Goal: Register for event/course

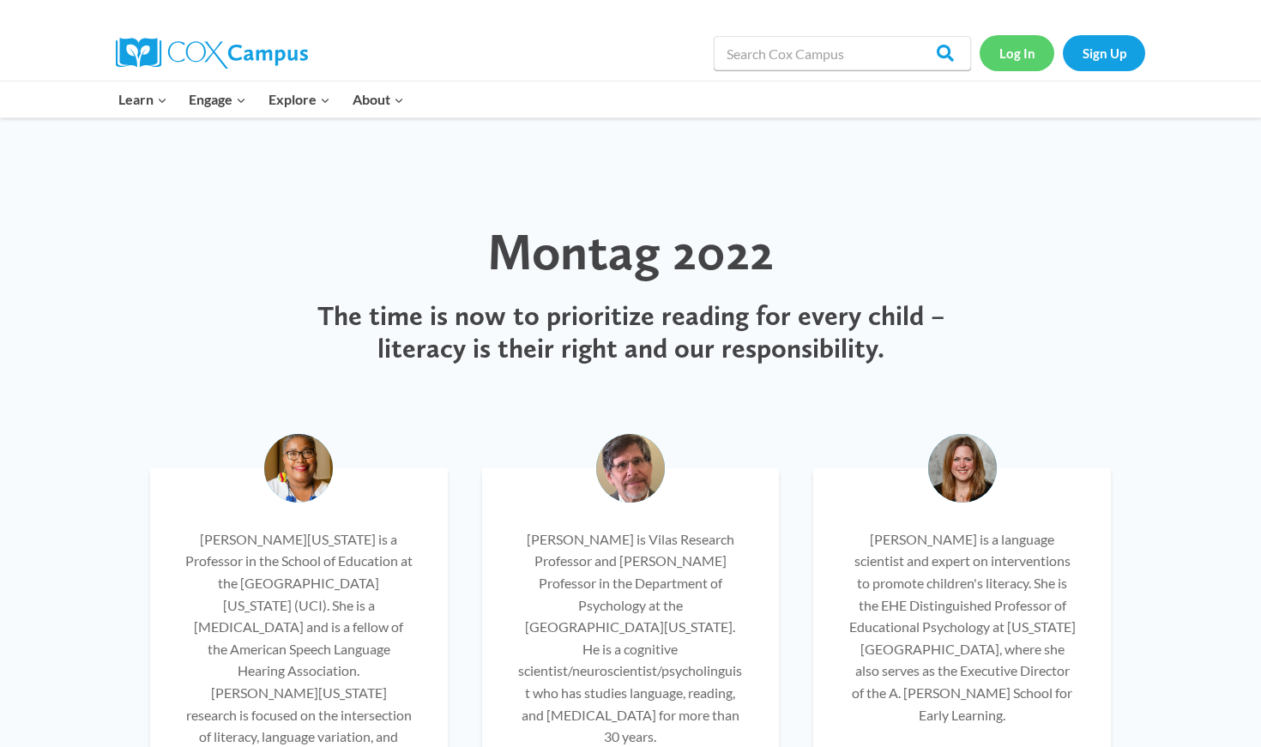
click at [630, 64] on link "Log In" at bounding box center [1017, 52] width 75 height 35
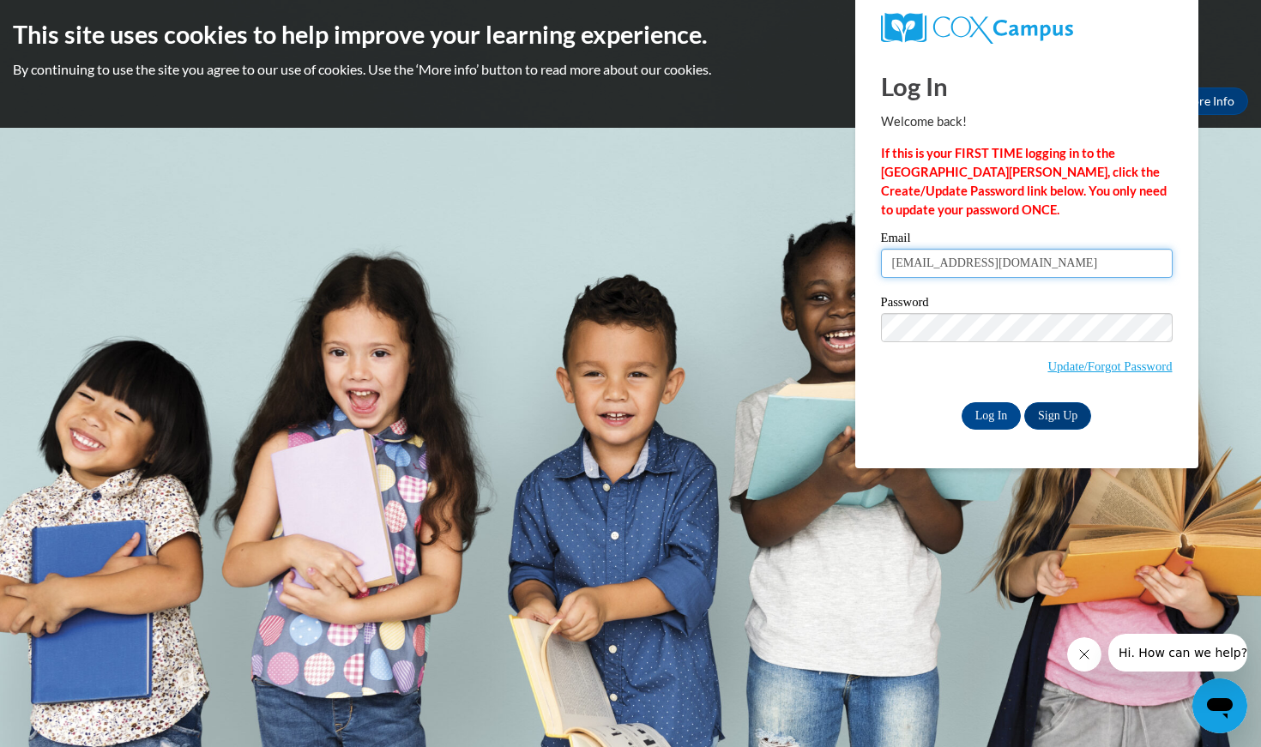
type input "araceli18@live.com"
click at [988, 416] on input "Log In" at bounding box center [992, 415] width 60 height 27
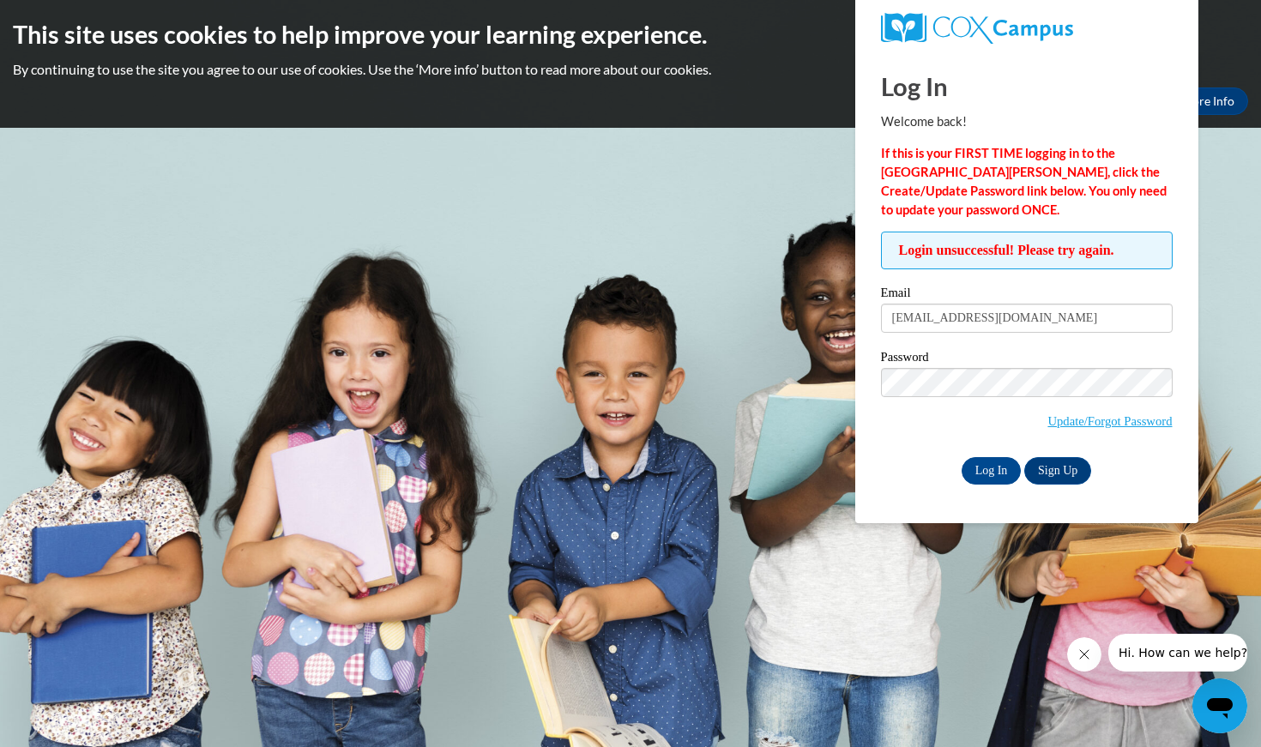
click at [1163, 338] on div "Email araceli18@live.com" at bounding box center [1027, 316] width 292 height 59
click at [1011, 467] on input "Log In" at bounding box center [992, 470] width 60 height 27
click at [1012, 469] on input "Log In" at bounding box center [992, 470] width 60 height 27
click at [1016, 319] on input "[EMAIL_ADDRESS][DOMAIN_NAME]" at bounding box center [1027, 318] width 292 height 29
type input "[EMAIL_ADDRESS][DOMAIN_NAME]"
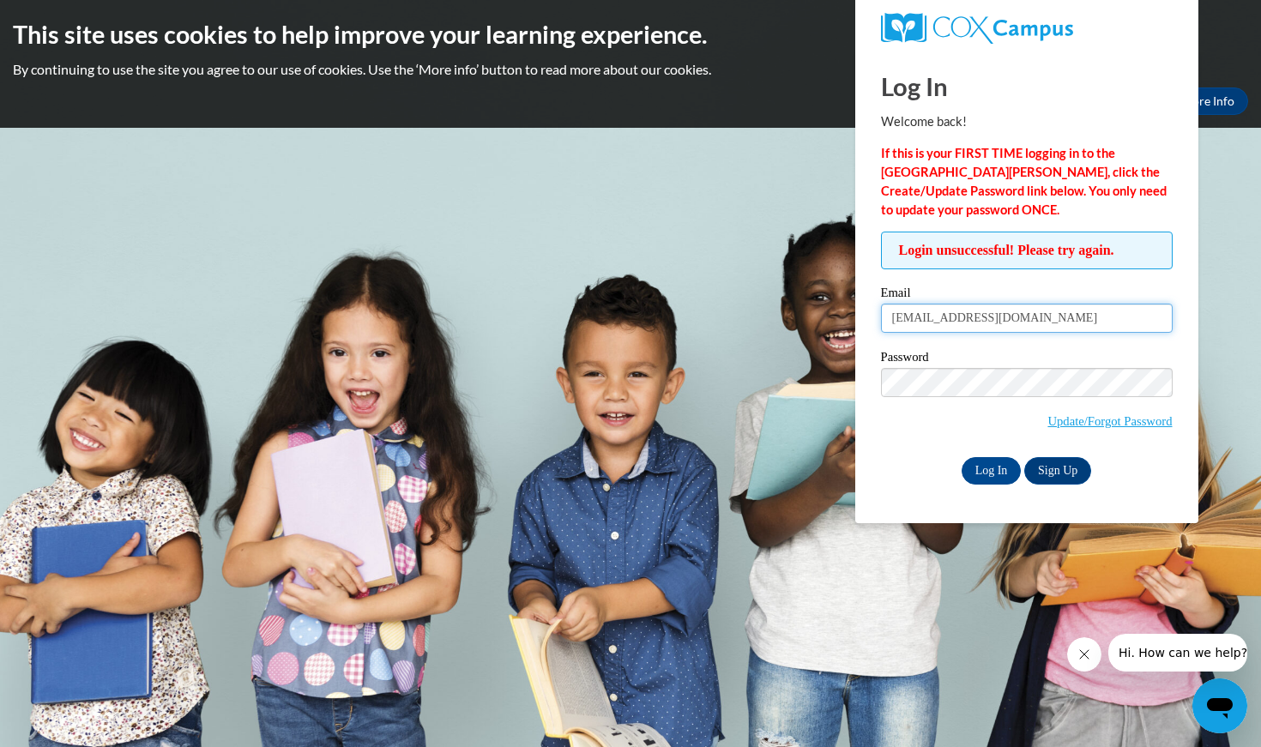
click at [1028, 326] on input "[EMAIL_ADDRESS][DOMAIN_NAME]" at bounding box center [1027, 318] width 292 height 29
click at [1140, 344] on div "Email araceli18@live.com" at bounding box center [1027, 316] width 292 height 59
click at [994, 466] on input "Log In" at bounding box center [992, 470] width 60 height 27
click at [1150, 188] on p "If this is your FIRST TIME logging in to the [GEOGRAPHIC_DATA][PERSON_NAME], cl…" at bounding box center [1027, 182] width 292 height 76
click at [1092, 420] on link "Update/Forgot Password" at bounding box center [1110, 421] width 124 height 14
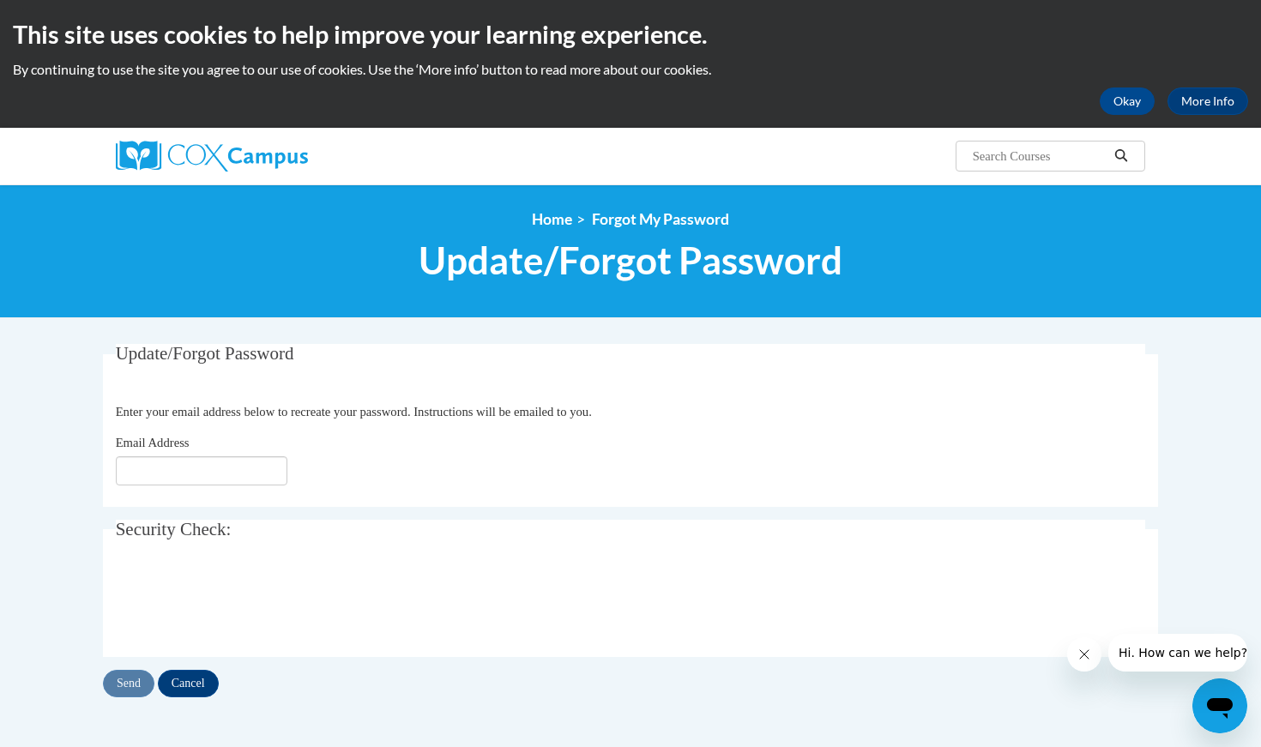
click at [494, 508] on div "Update/Forgot Password Please enter your email address Enter your email address…" at bounding box center [630, 521] width 1055 height 354
click at [185, 481] on input "Email Address" at bounding box center [202, 471] width 172 height 29
type input "[EMAIL_ADDRESS][DOMAIN_NAME]"
click at [345, 458] on div "Email Address araceli18@live.com" at bounding box center [631, 459] width 1031 height 52
click at [145, 683] on input "Send" at bounding box center [128, 683] width 51 height 27
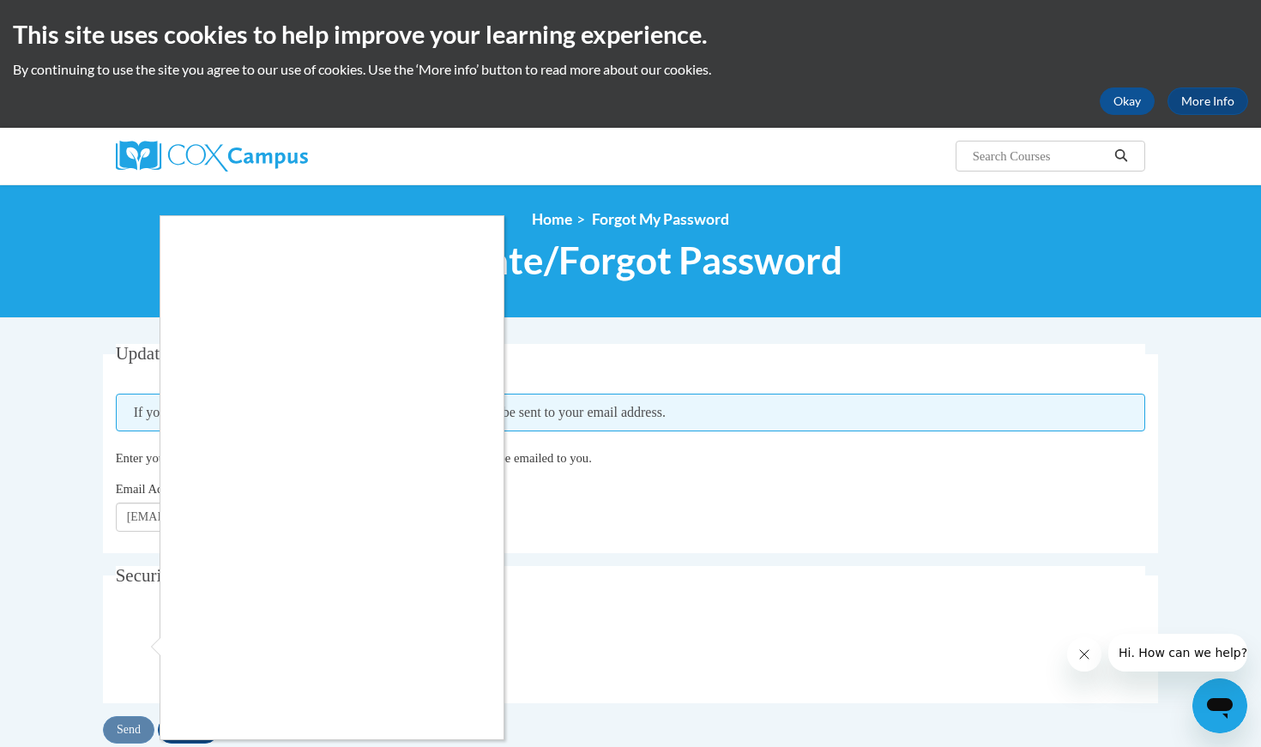
click at [34, 697] on div at bounding box center [630, 373] width 1261 height 747
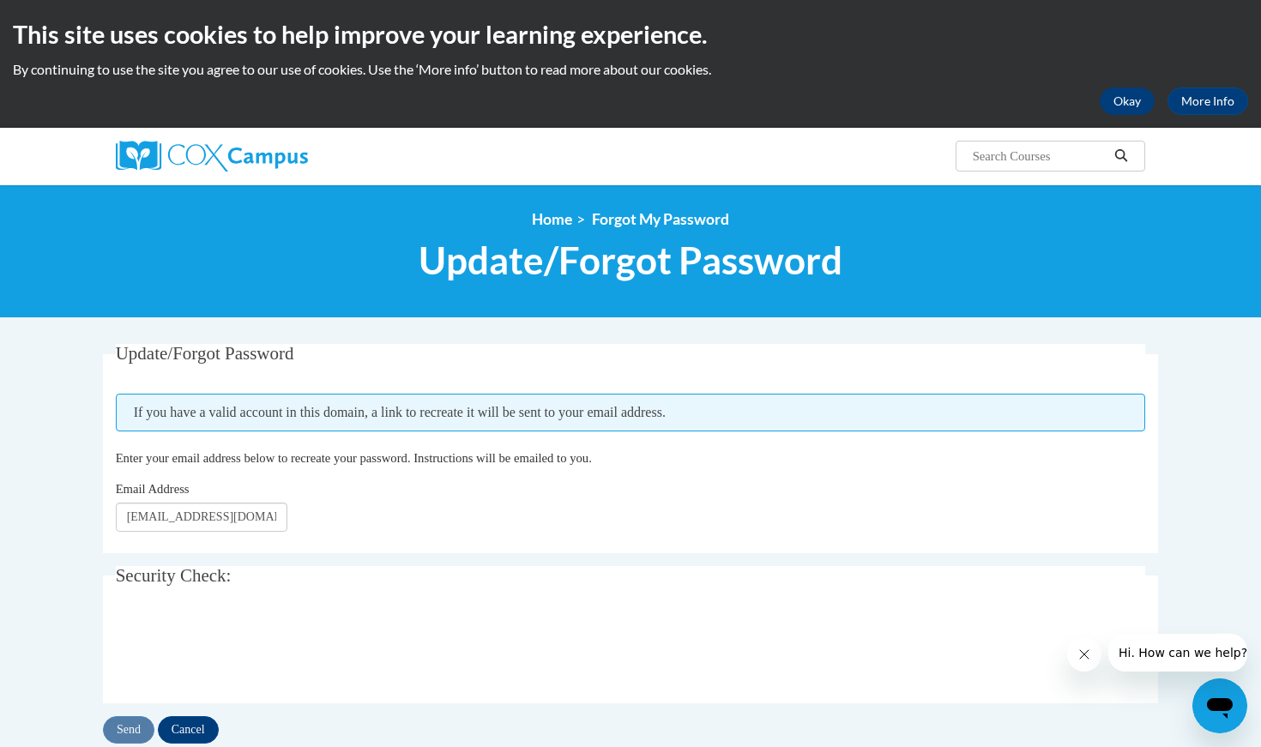
click at [1141, 105] on button "Okay" at bounding box center [1127, 101] width 55 height 27
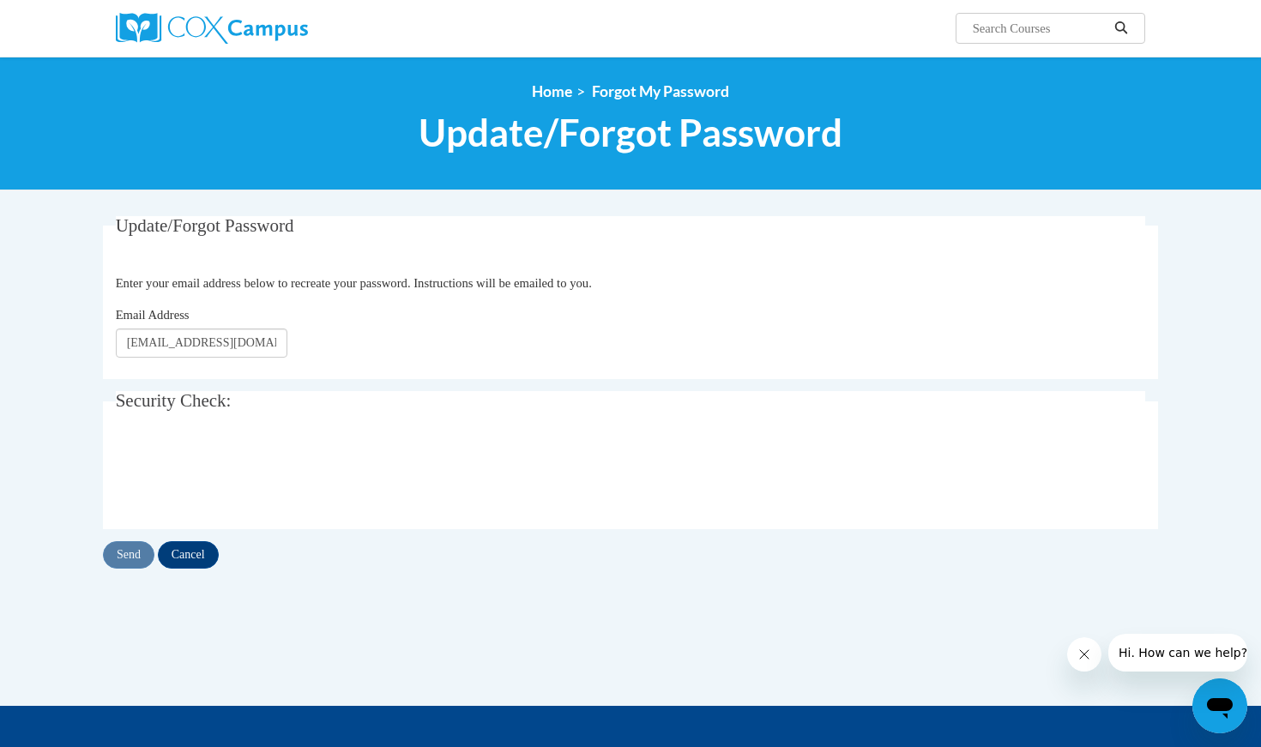
click at [162, 37] on img at bounding box center [212, 28] width 192 height 31
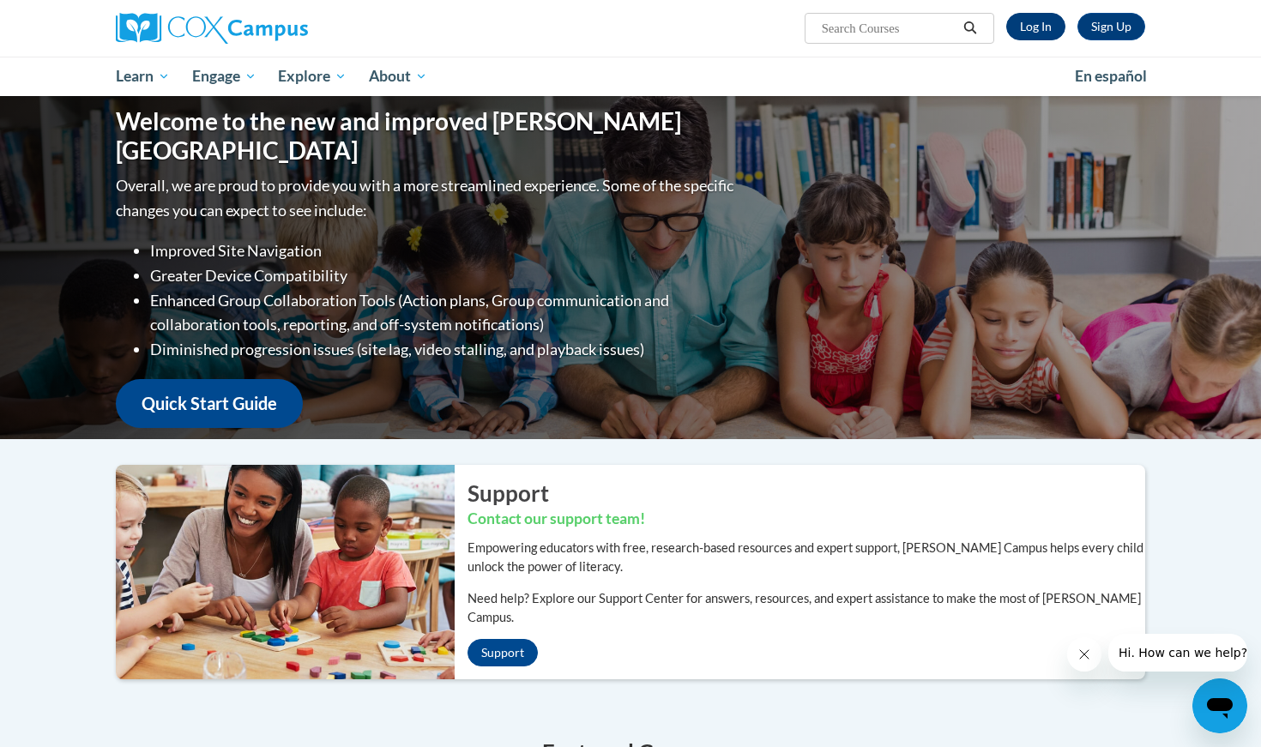
click at [1019, 27] on link "Log In" at bounding box center [1036, 26] width 59 height 27
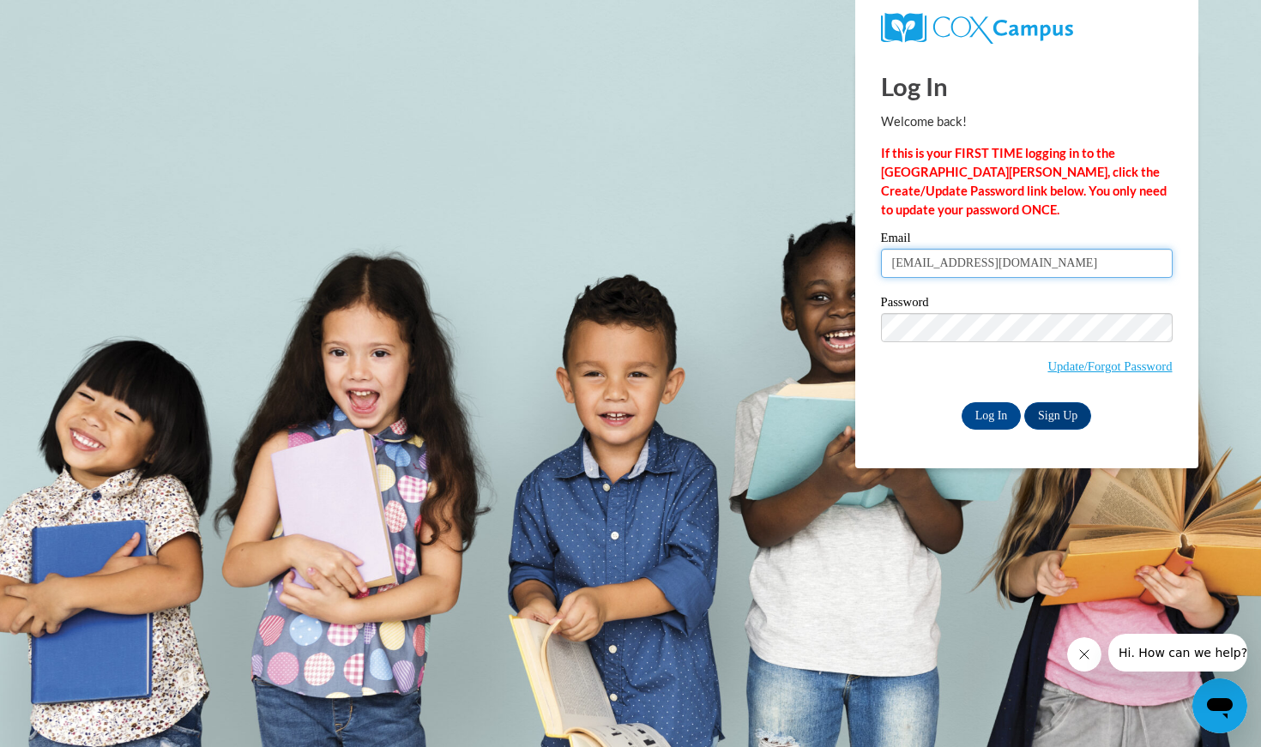
type input "[EMAIL_ADDRESS][DOMAIN_NAME]"
click at [1006, 414] on input "Log In" at bounding box center [992, 415] width 60 height 27
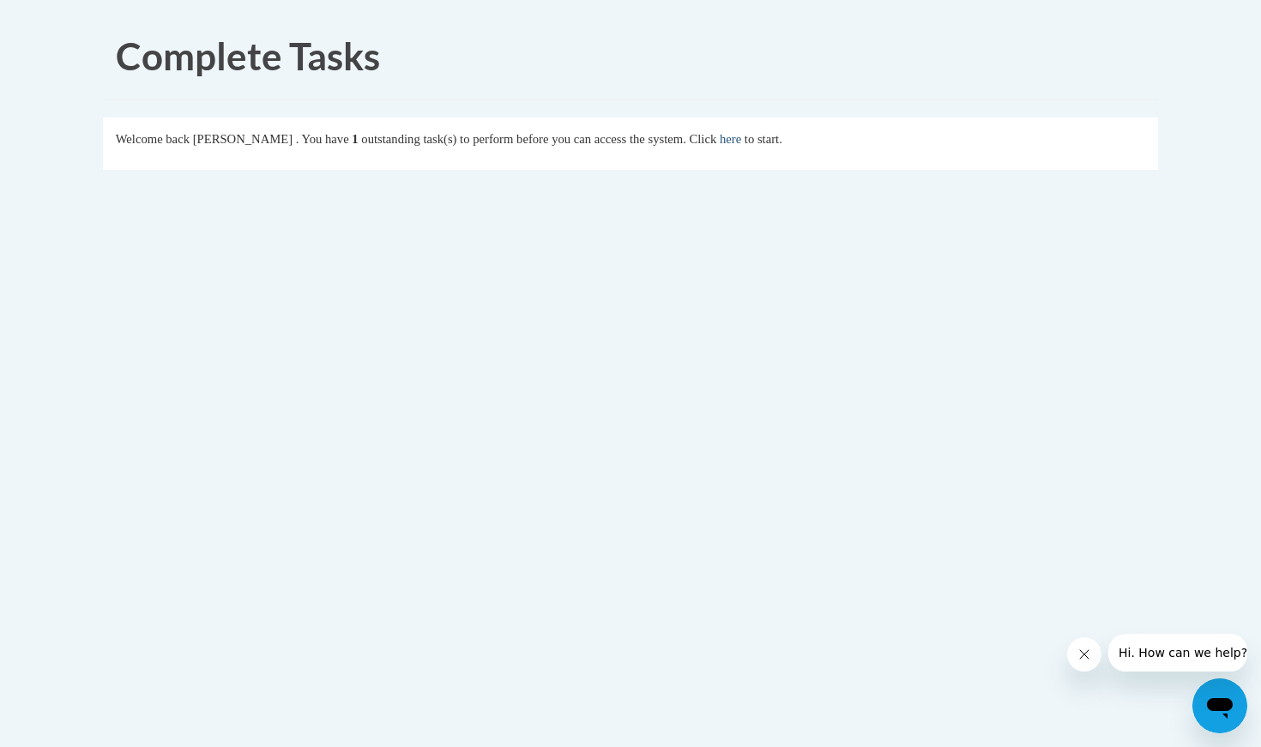
click at [741, 142] on link "here" at bounding box center [730, 139] width 21 height 14
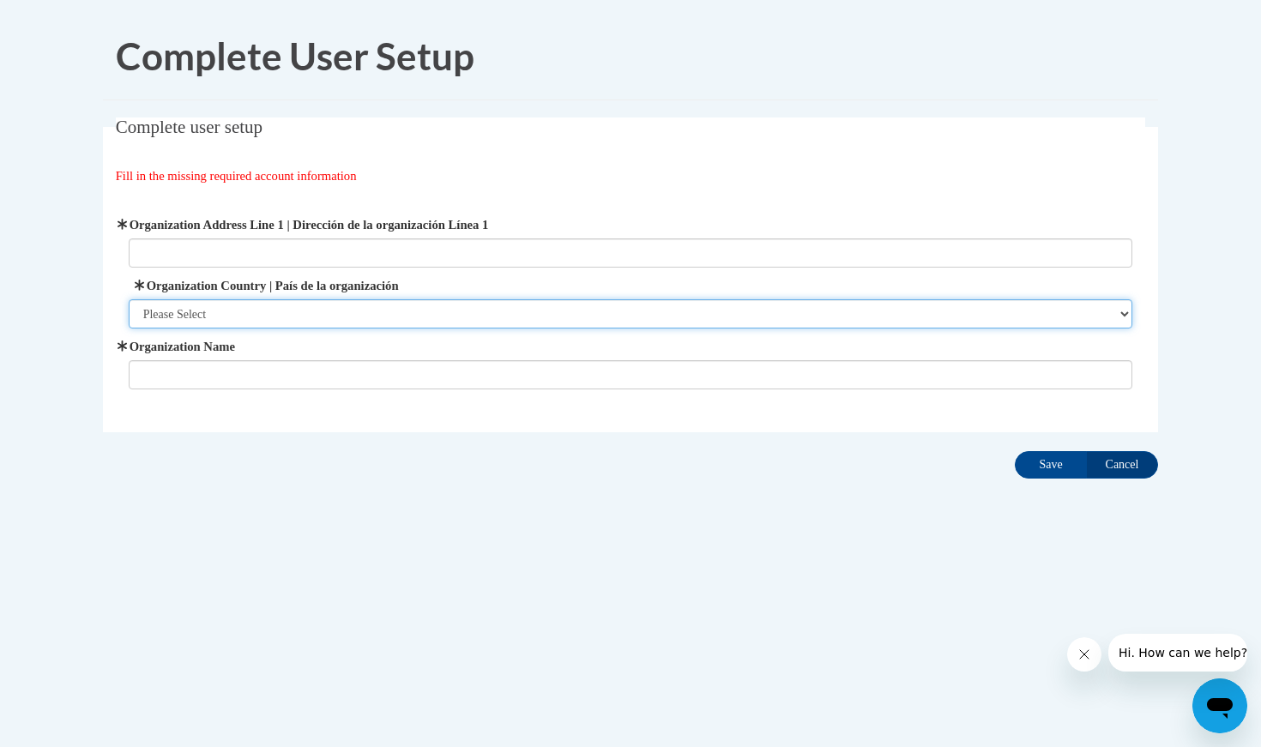
select select "ad49bcad-a171-4b2e-b99c-48b446064914"
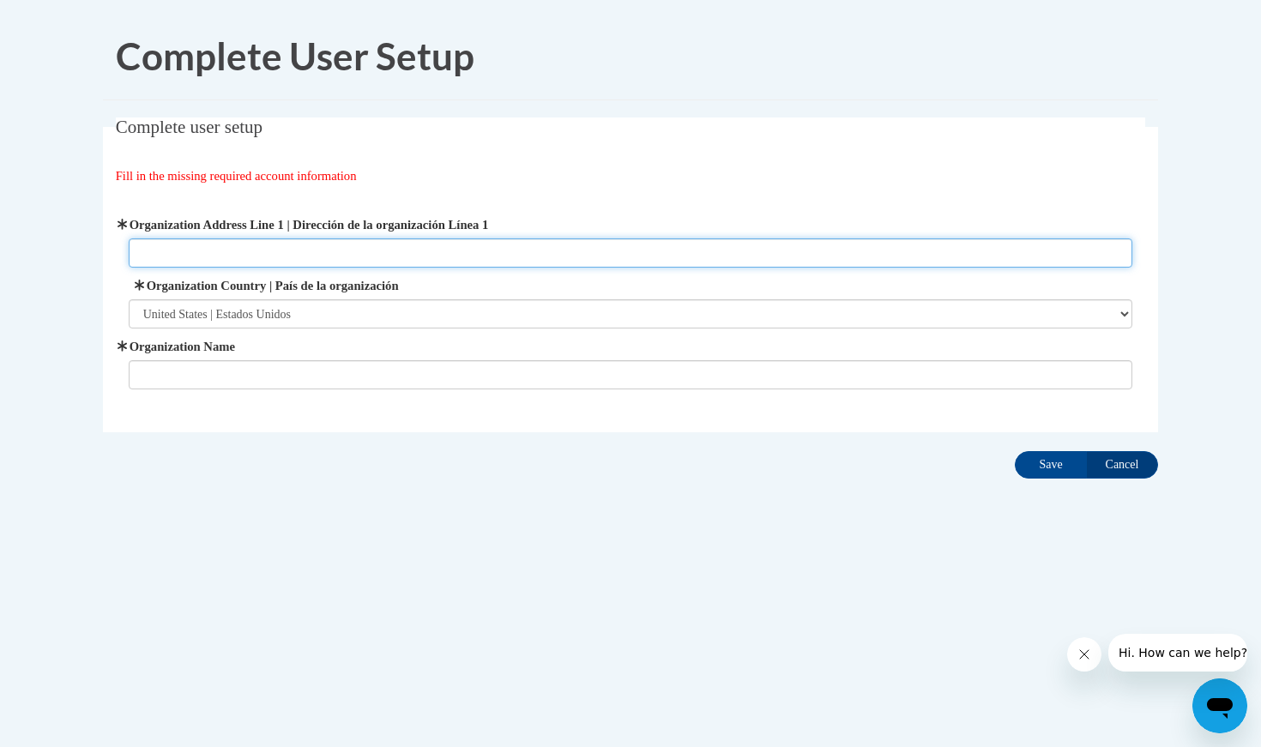
click at [632, 242] on input "Organization Address Line 1 | Dirección de la organización Línea 1" at bounding box center [631, 253] width 1005 height 29
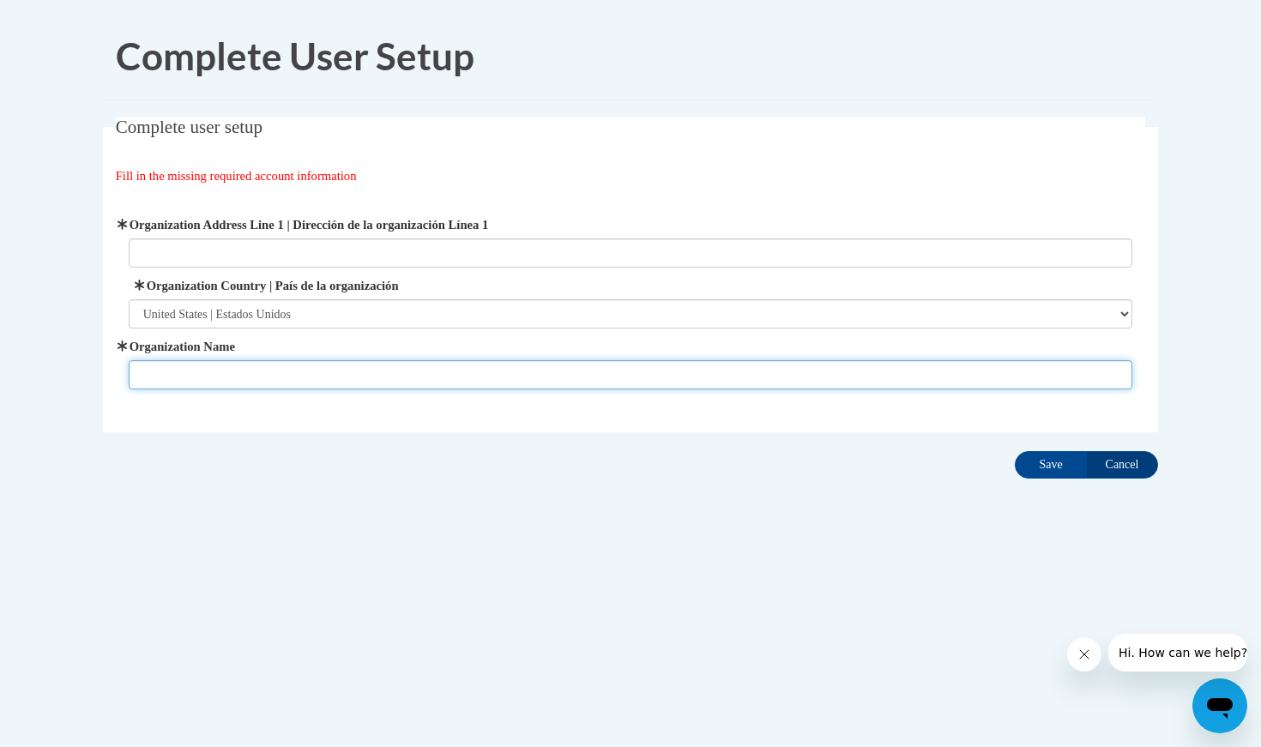
click at [778, 378] on input "Organization Name" at bounding box center [631, 374] width 1005 height 29
type input "Tuality Learning tree"
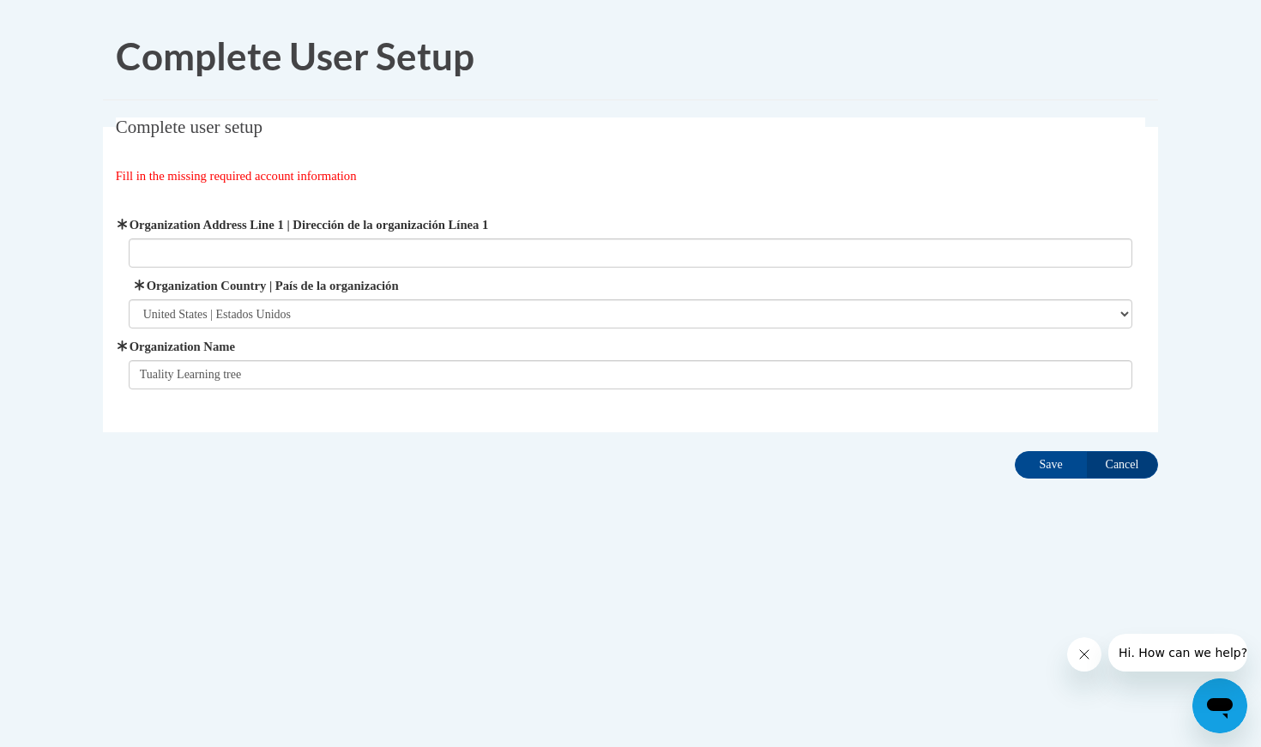
click at [746, 273] on div "Organization Address Line 1 | Dirección de la organización Línea 1 Organization…" at bounding box center [631, 302] width 1005 height 174
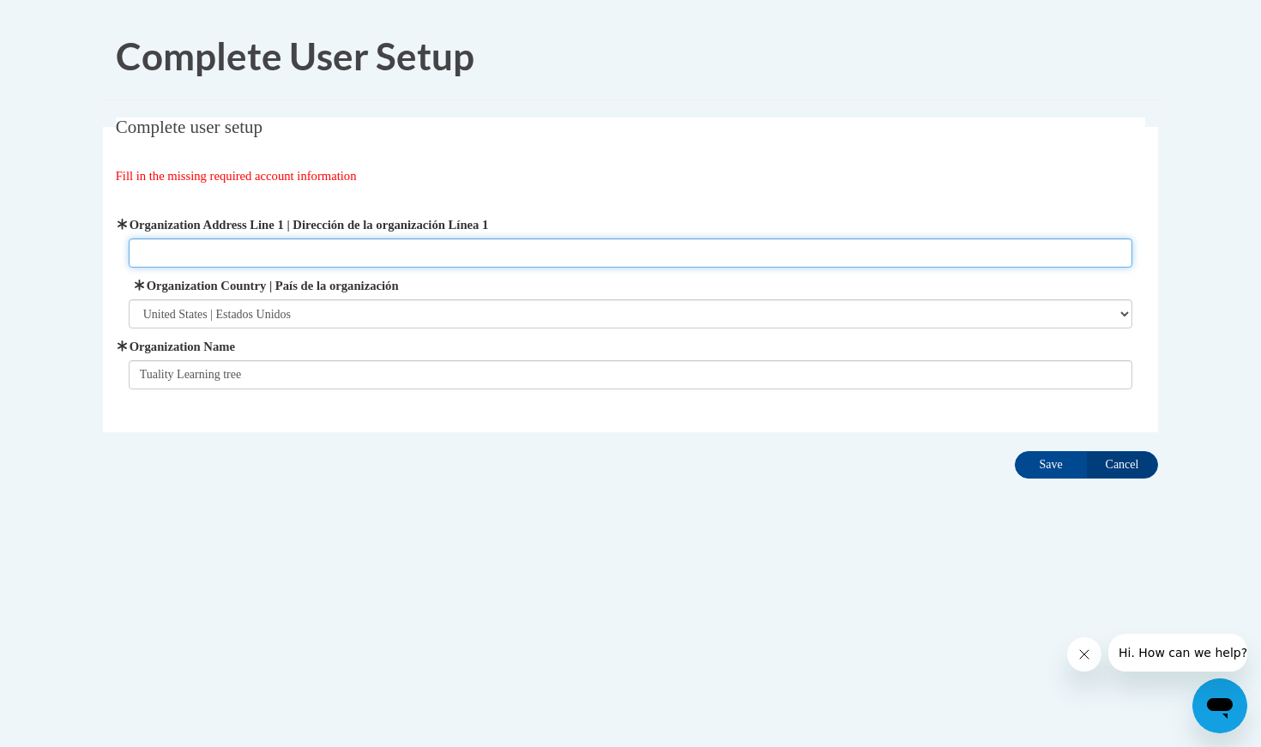
click at [740, 255] on input "Organization Address Line 1 | Dirección de la organización Línea 1" at bounding box center [631, 253] width 1005 height 29
click at [740, 255] on input "165 se 9th ave hillsboro" at bounding box center [631, 253] width 1005 height 29
type input "165 se 9th ave hillsboro"
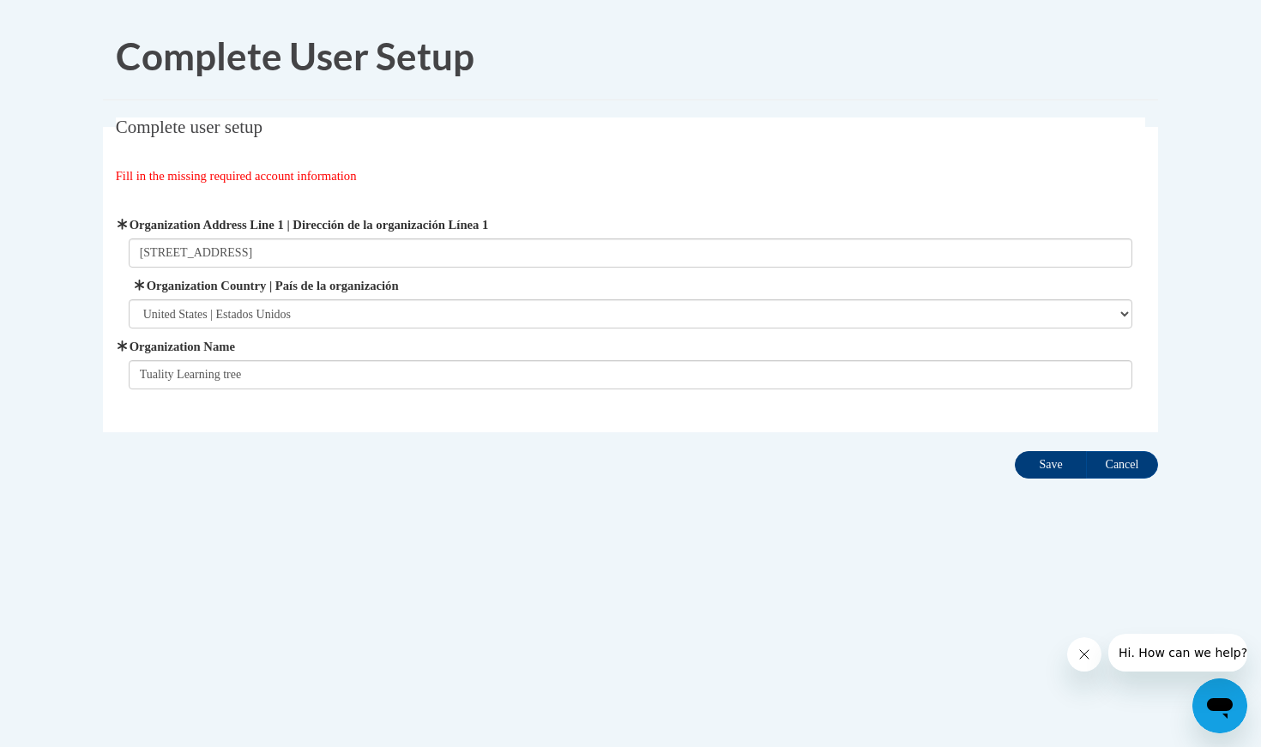
click at [1060, 475] on input "Save" at bounding box center [1051, 464] width 72 height 27
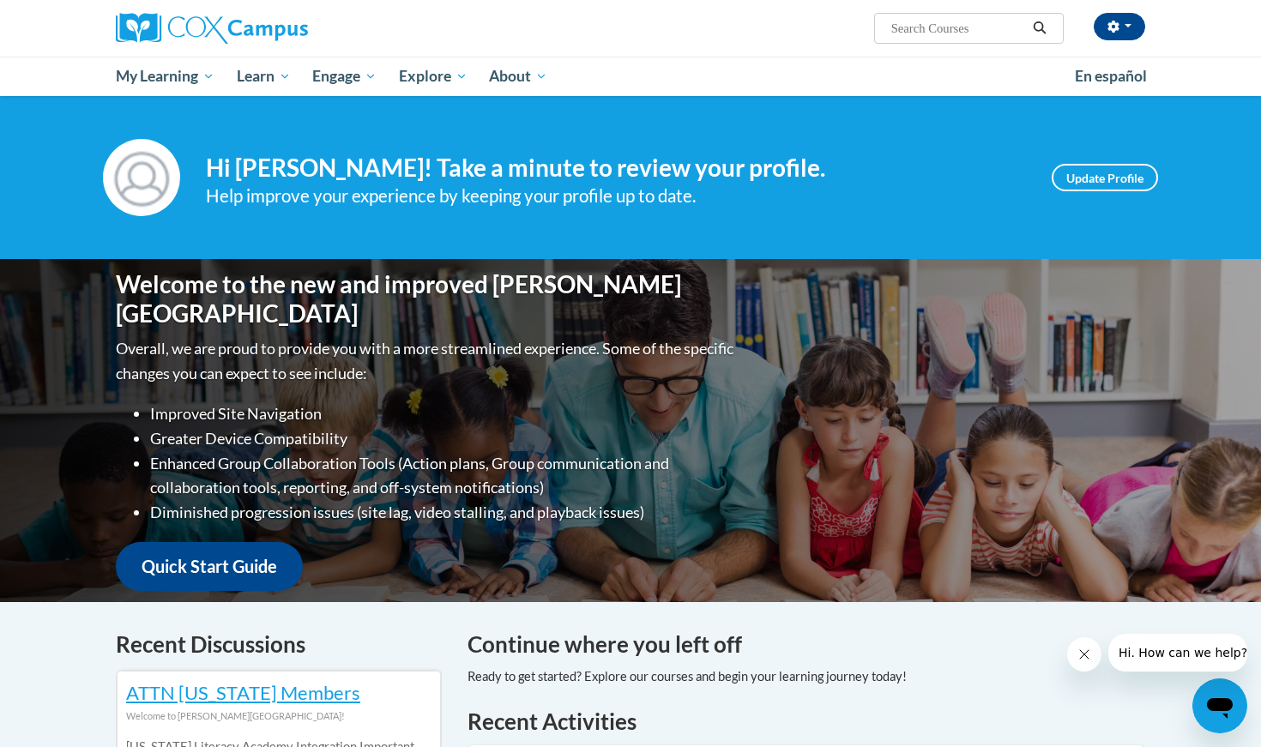
click at [996, 213] on div "Your profile Hi Maria Leon! Take a minute to review your profile. Help improve …" at bounding box center [630, 177] width 1081 height 77
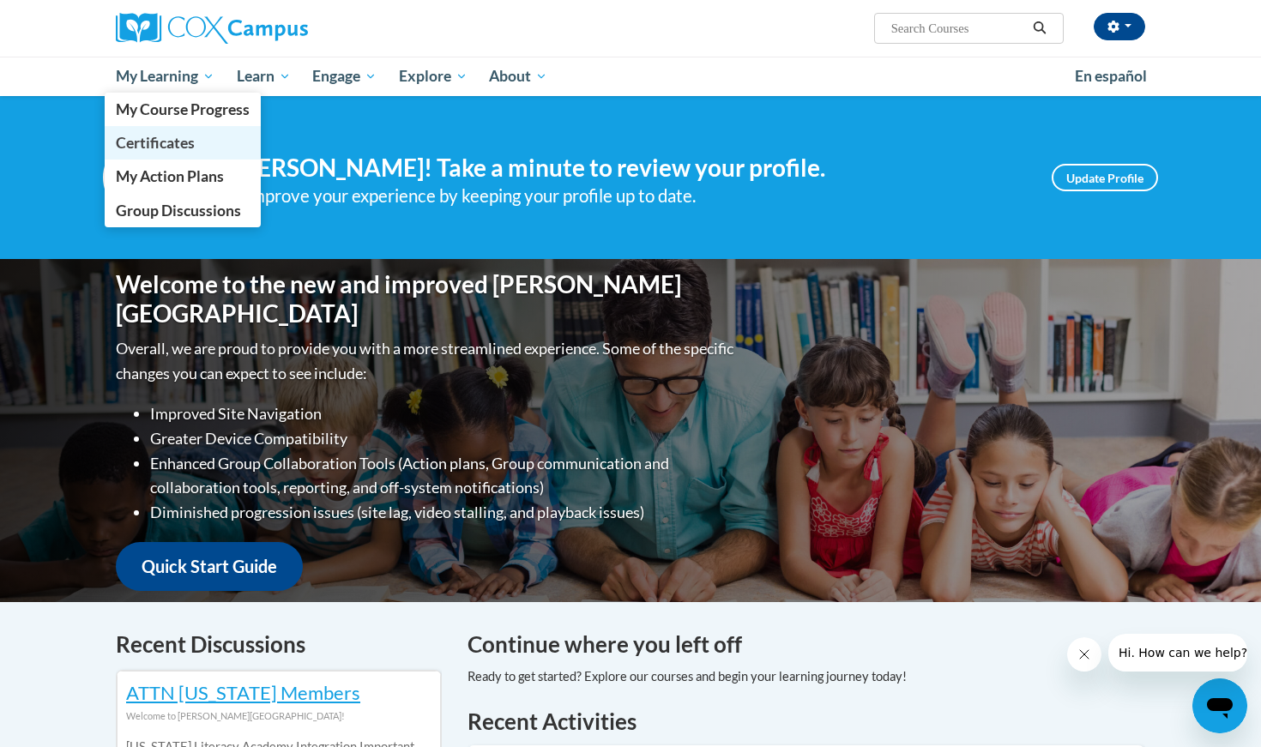
click at [188, 150] on span "Certificates" at bounding box center [155, 143] width 79 height 18
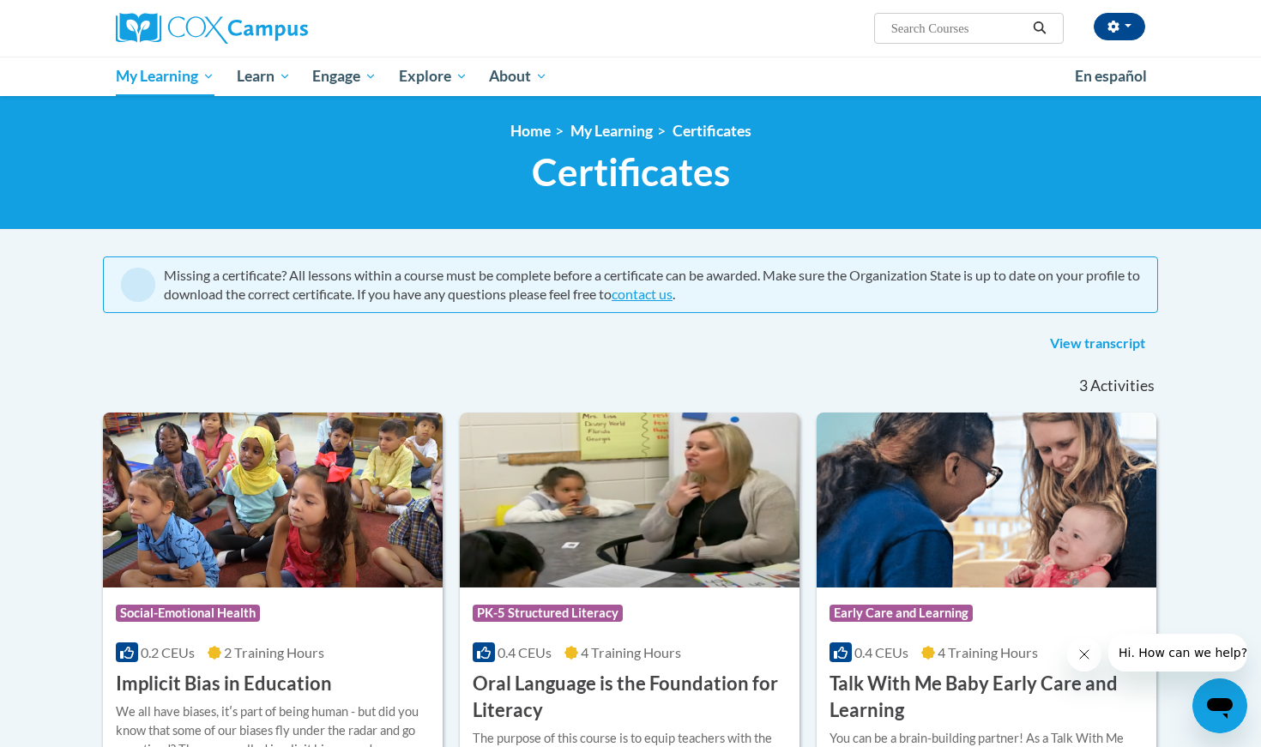
click at [1196, 364] on body "[PERSON_NAME] ([GEOGRAPHIC_DATA]/Los_Angeles UTC-07:00) My Profile Inbox My Tra…" at bounding box center [630, 612] width 1261 height 1224
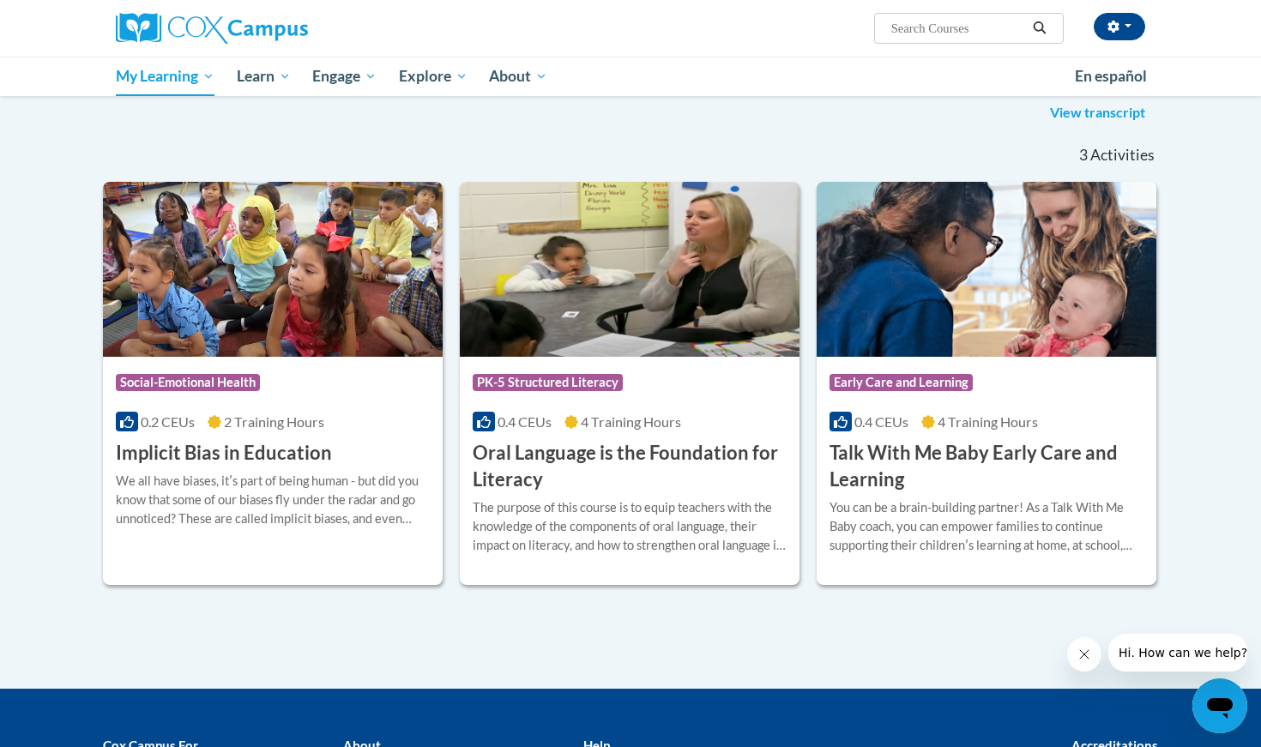
scroll to position [213, 0]
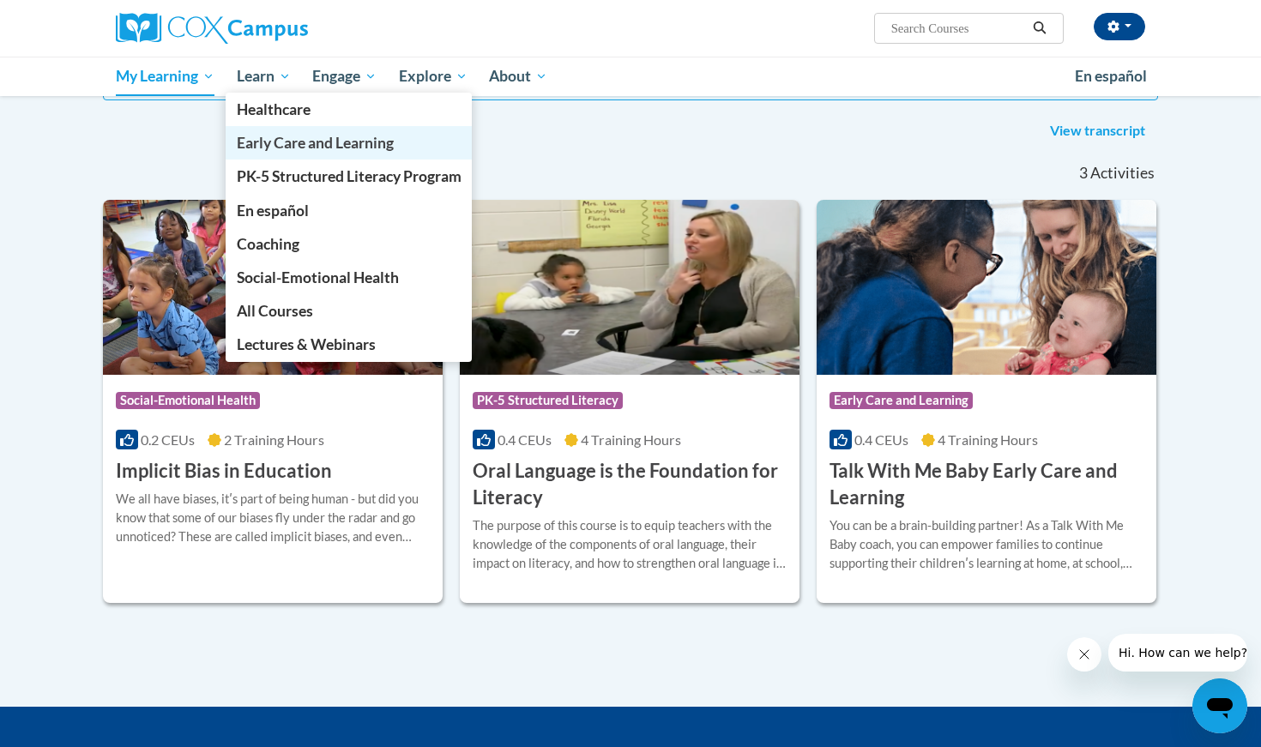
click at [316, 142] on span "Early Care and Learning" at bounding box center [315, 143] width 157 height 18
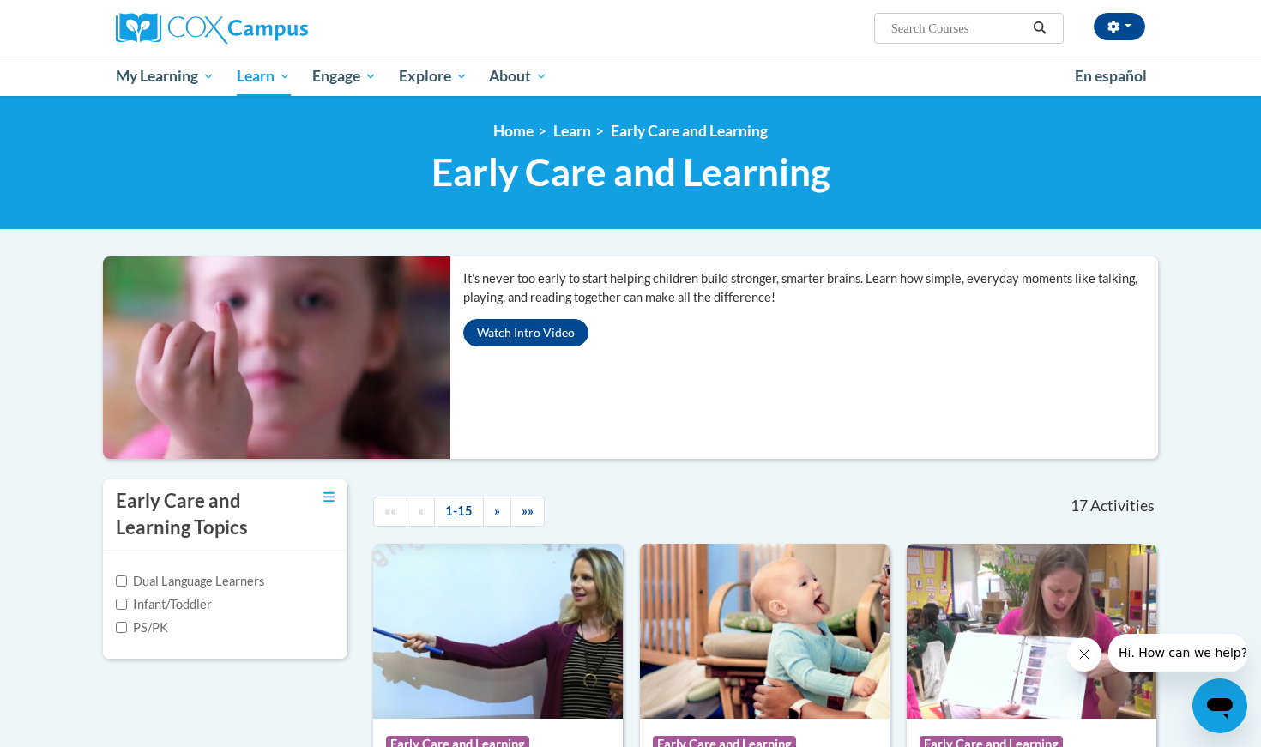
click at [1163, 330] on div "It’s never too early to start helping children build stronger, smarter brains. …" at bounding box center [630, 367] width 1081 height 221
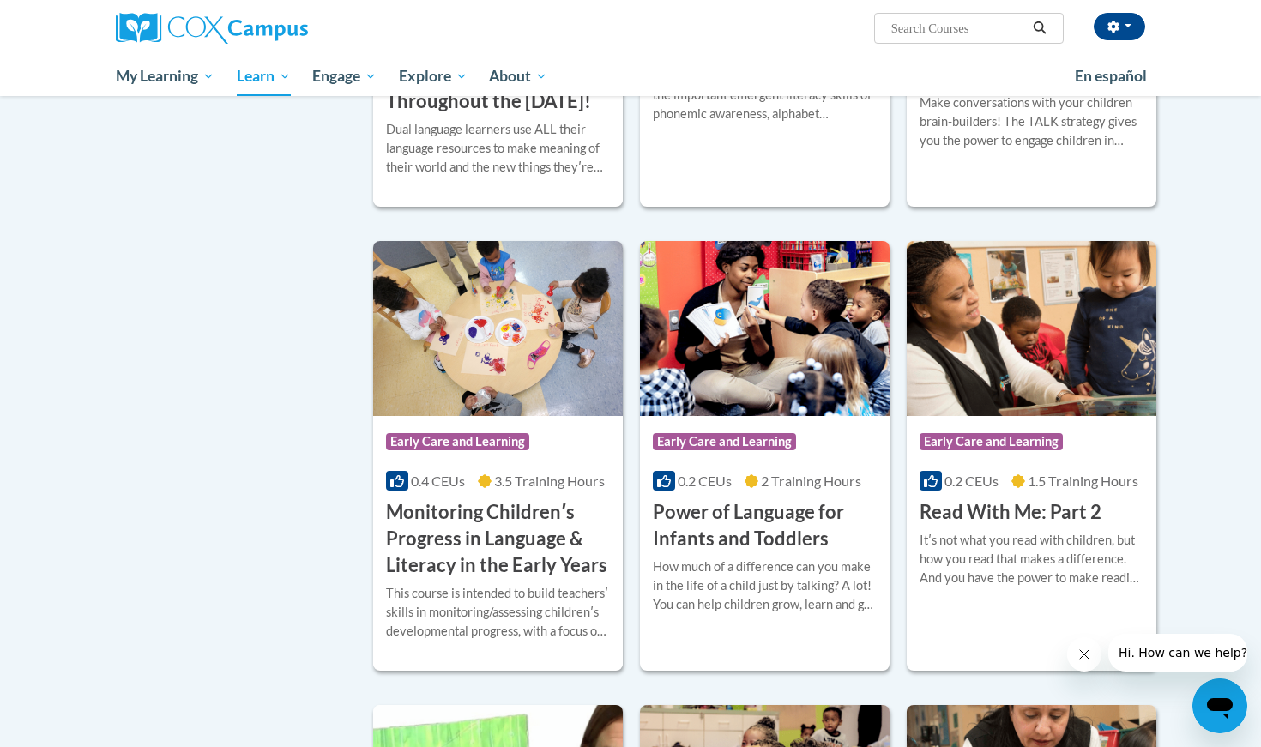
scroll to position [1259, 0]
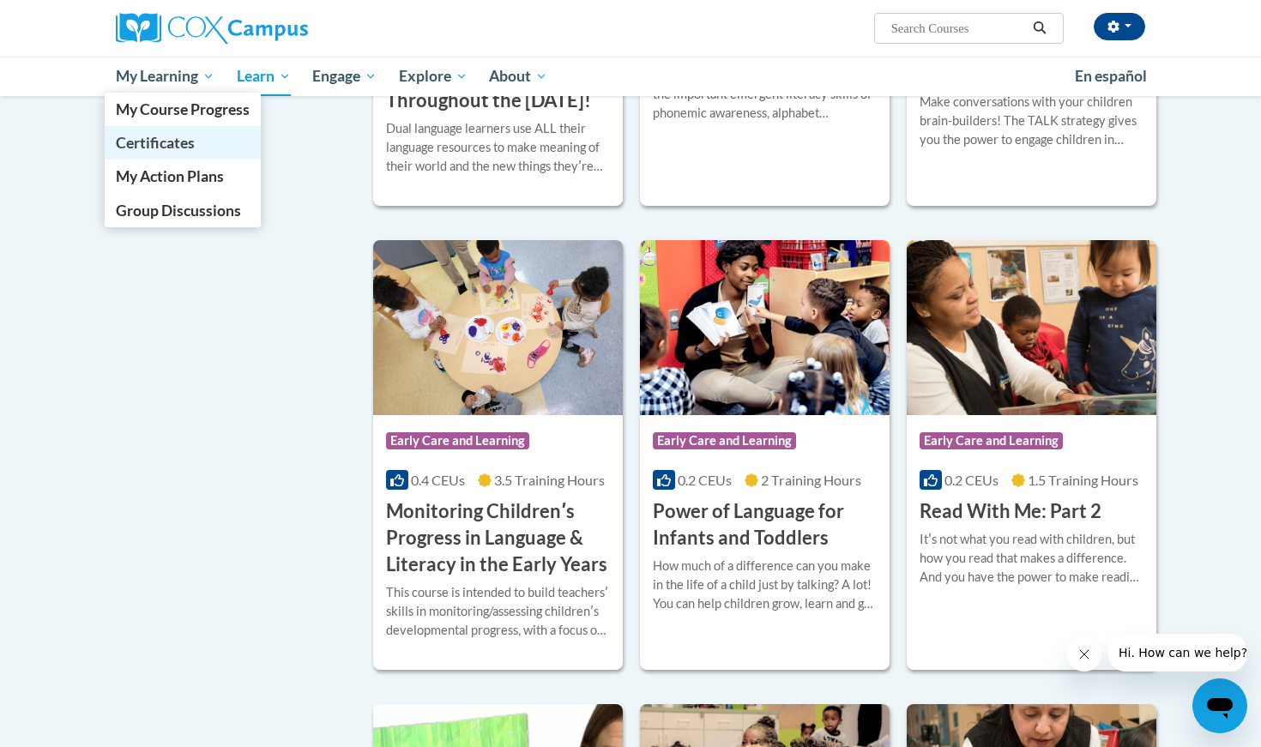
click at [172, 136] on span "Certificates" at bounding box center [155, 143] width 79 height 18
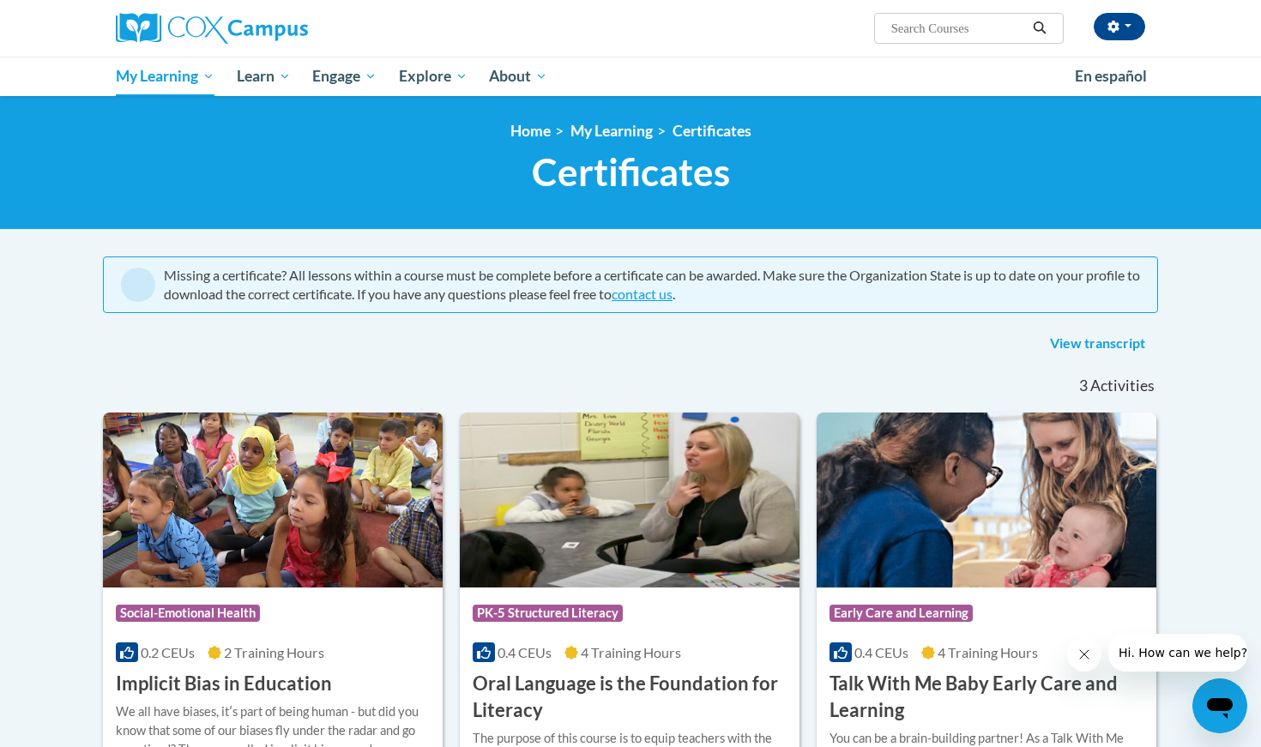
click at [1235, 446] on body "Maria Leon (America/Los_Angeles UTC-07:00) My Profile Inbox My Transcripts Log …" at bounding box center [630, 601] width 1261 height 1203
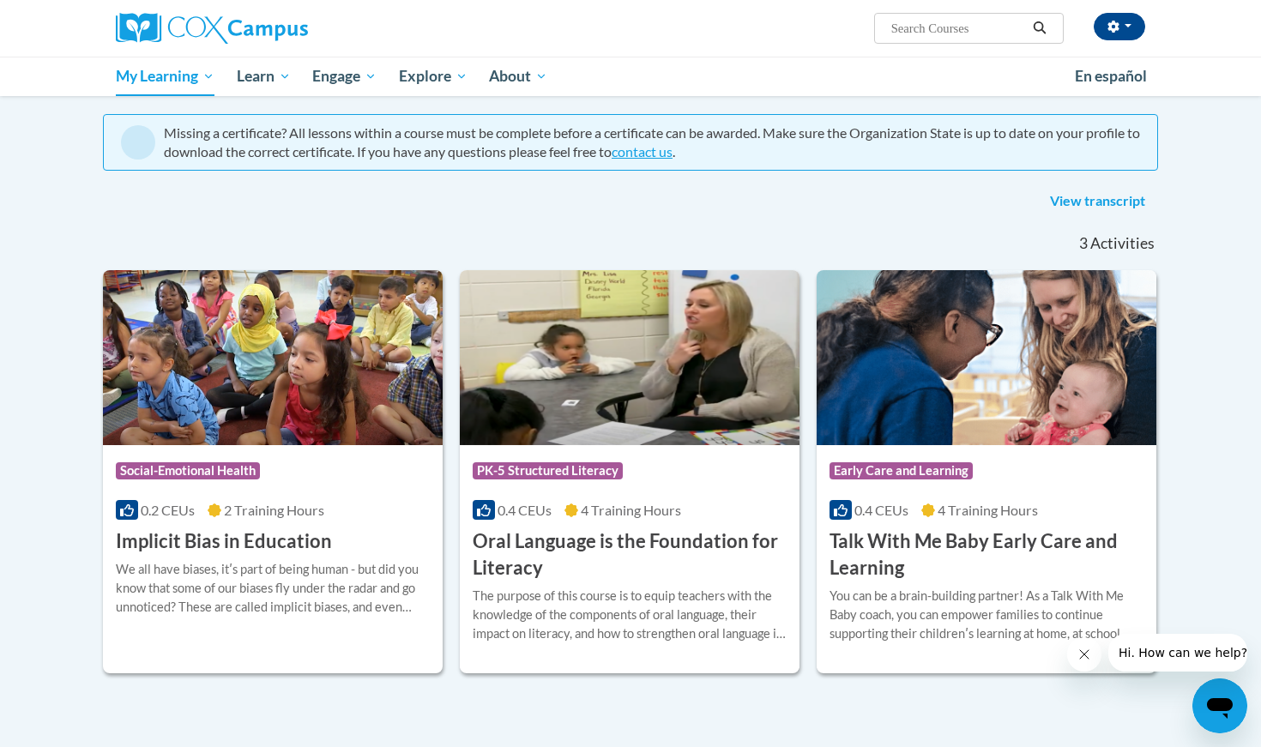
scroll to position [149, 0]
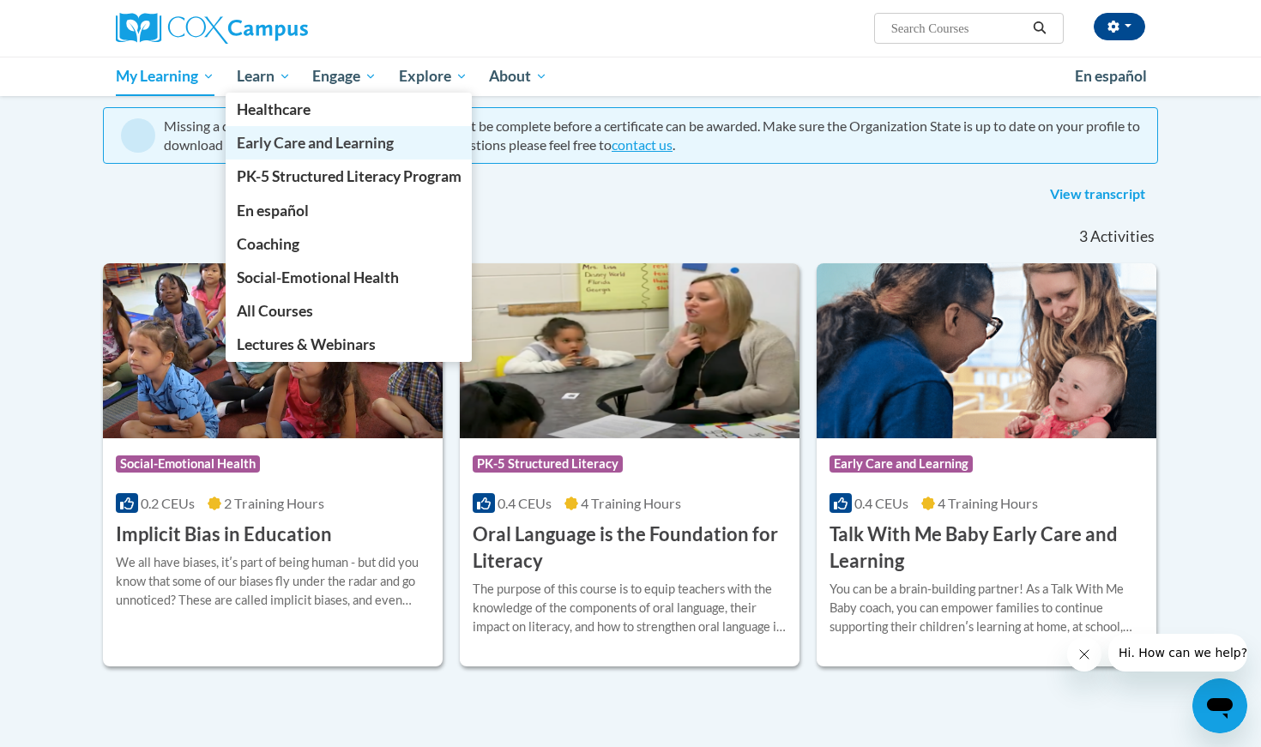
click at [302, 142] on span "Early Care and Learning" at bounding box center [315, 143] width 157 height 18
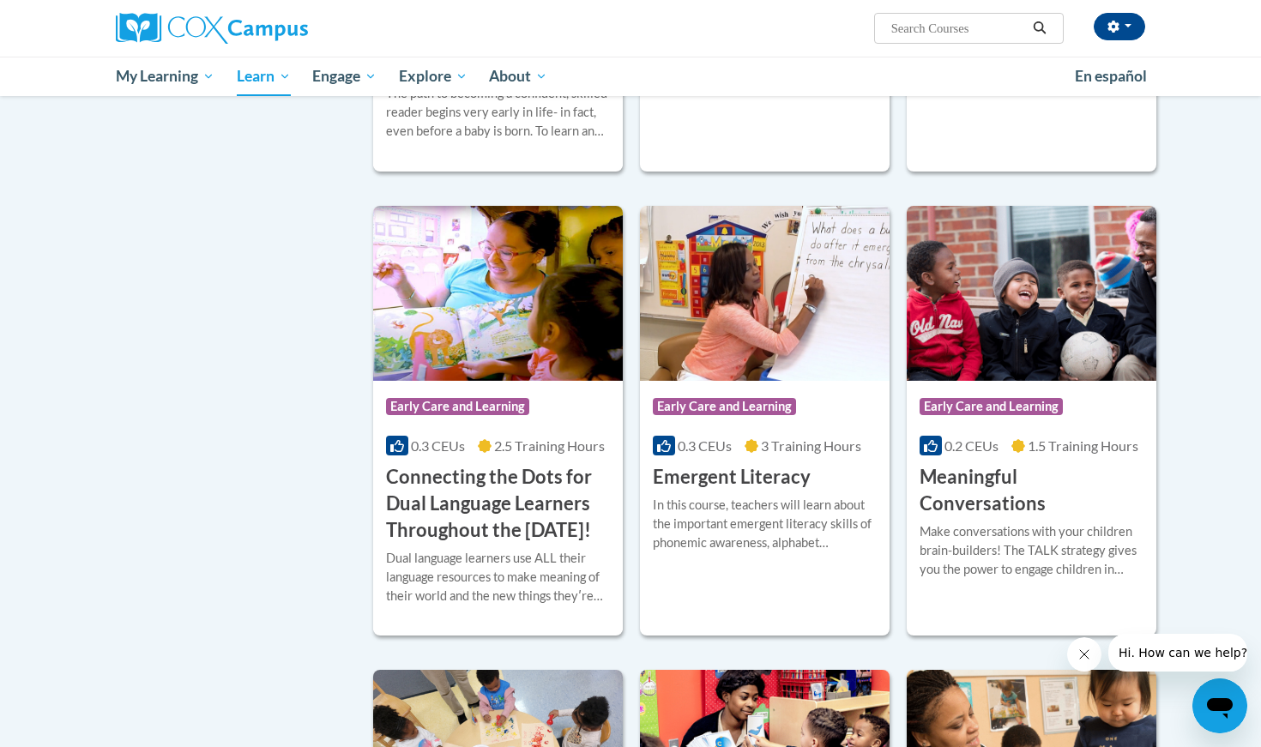
scroll to position [866, 0]
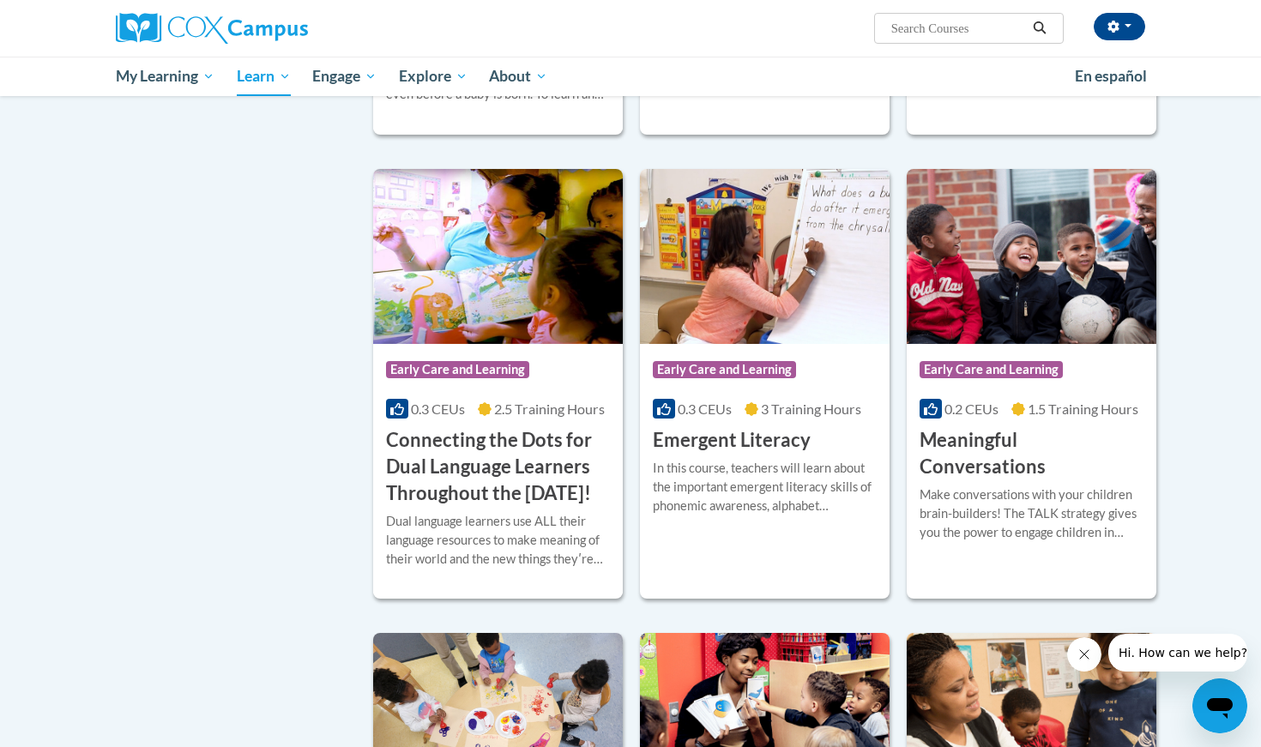
click at [492, 466] on h3 "Connecting the Dots for Dual Language Learners Throughout the [DATE]!" at bounding box center [498, 466] width 224 height 79
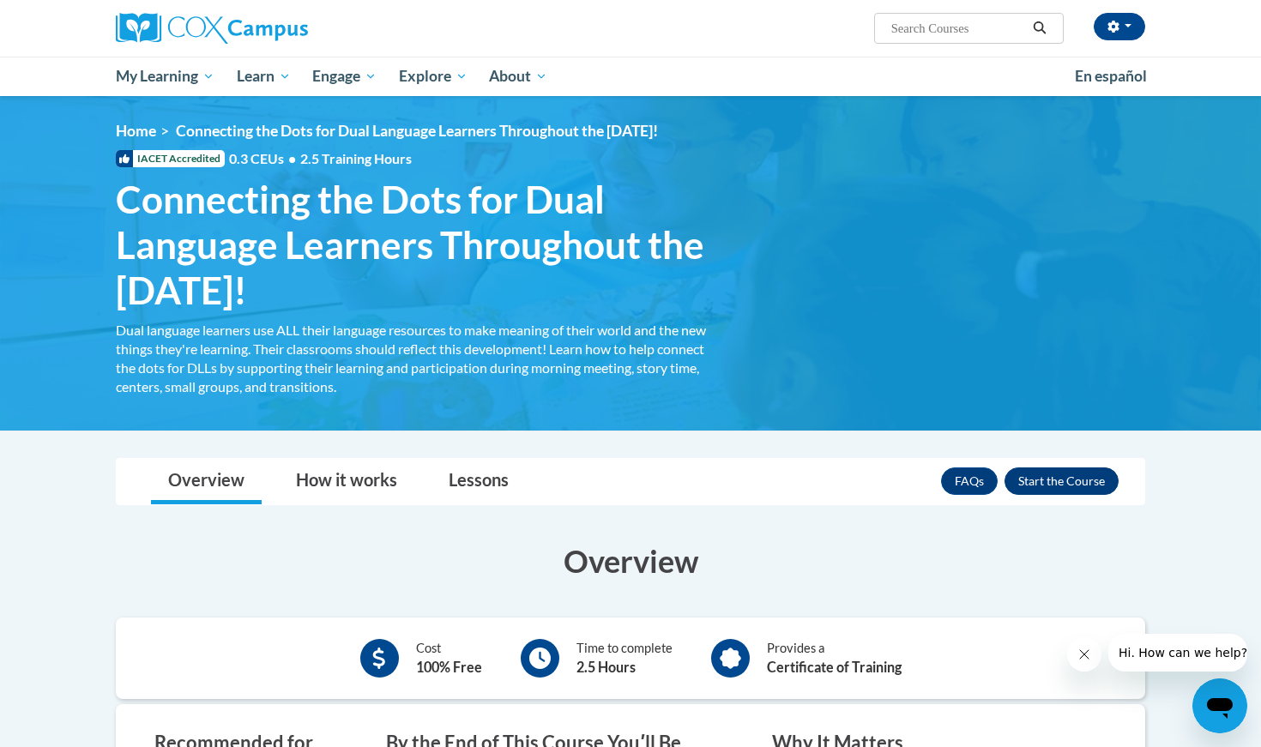
click at [1086, 488] on button "Enroll" at bounding box center [1062, 481] width 114 height 27
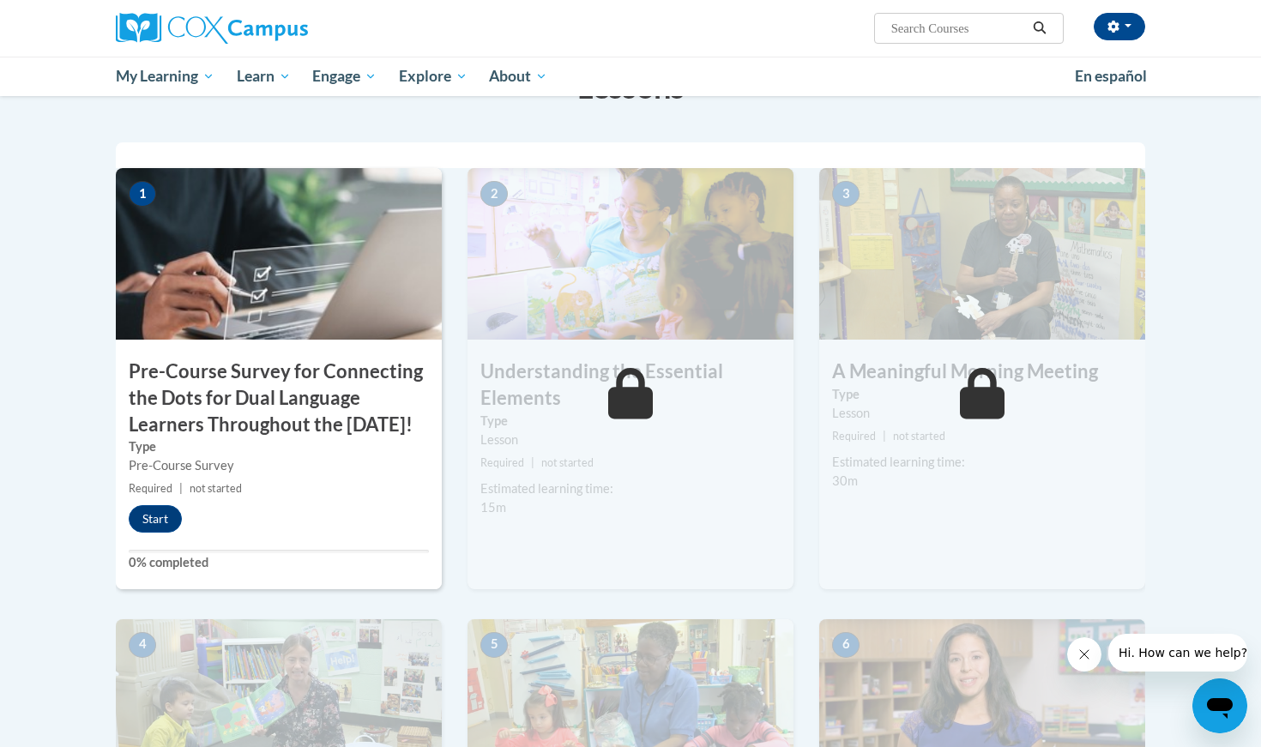
scroll to position [364, 0]
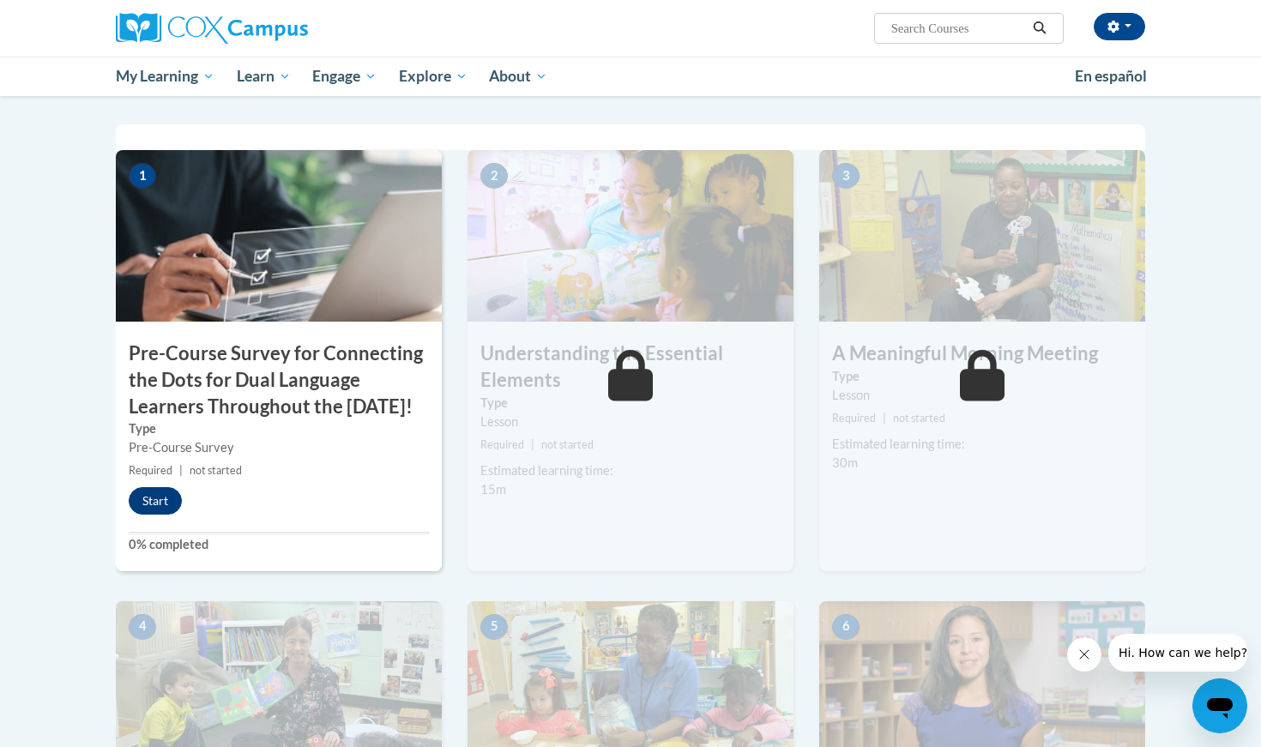
click at [154, 515] on button "Start" at bounding box center [155, 500] width 53 height 27
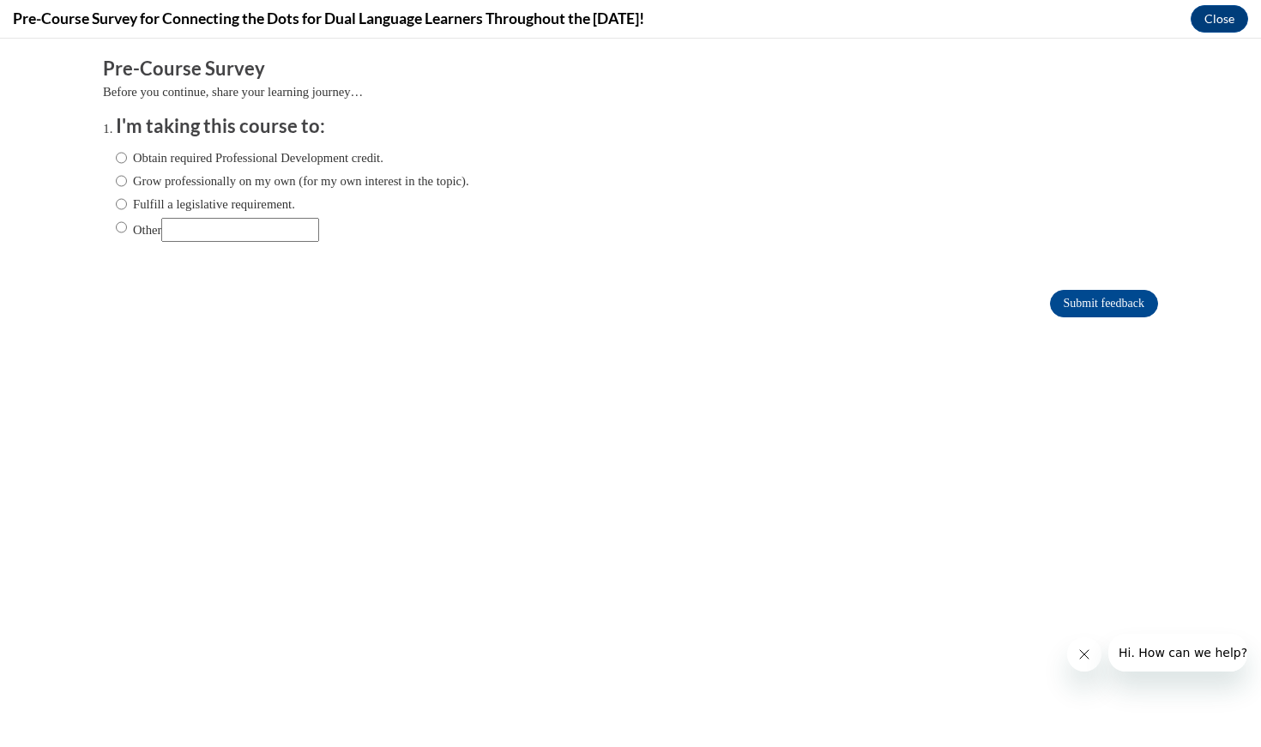
scroll to position [0, 0]
click at [129, 182] on label "Grow professionally on my own (for my own interest in the topic)." at bounding box center [293, 181] width 354 height 19
click at [127, 182] on input "Grow professionally on my own (for my own interest in the topic)." at bounding box center [121, 181] width 11 height 19
radio input "true"
click at [1115, 294] on input "Submit feedback" at bounding box center [1104, 303] width 108 height 27
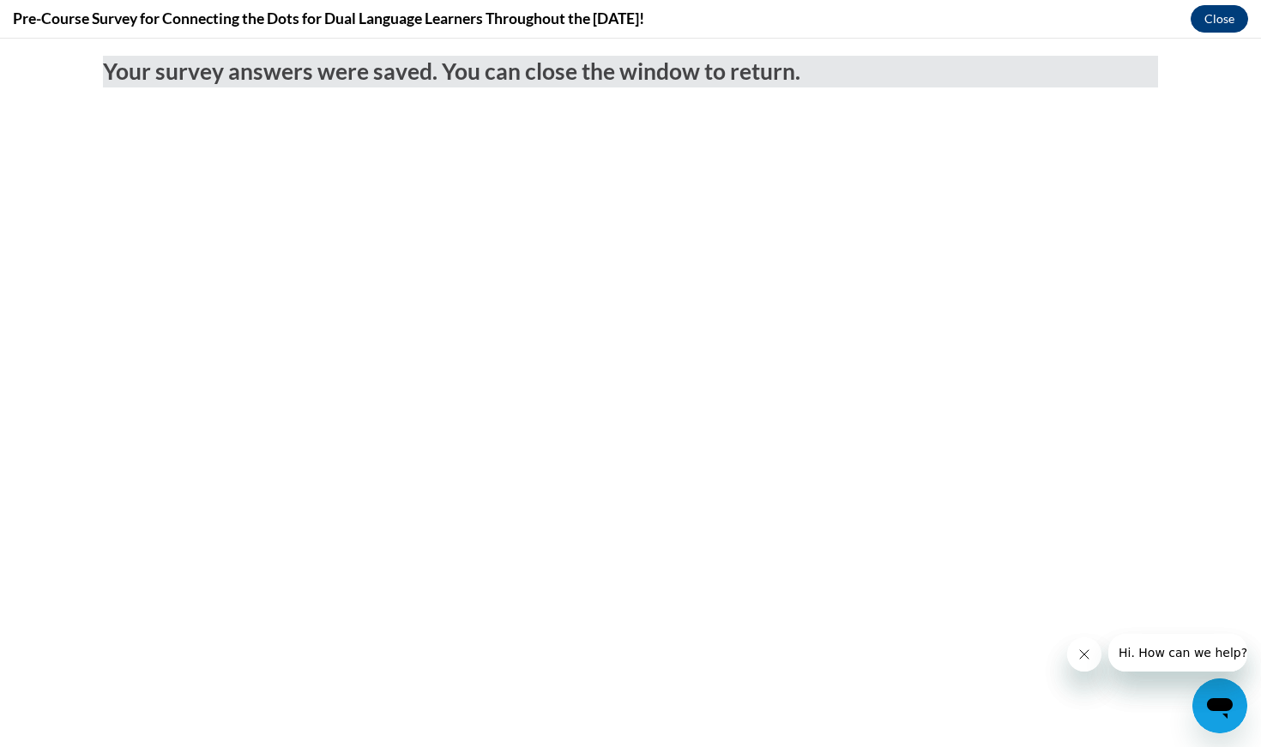
click at [1215, 15] on button "Close" at bounding box center [1219, 18] width 57 height 27
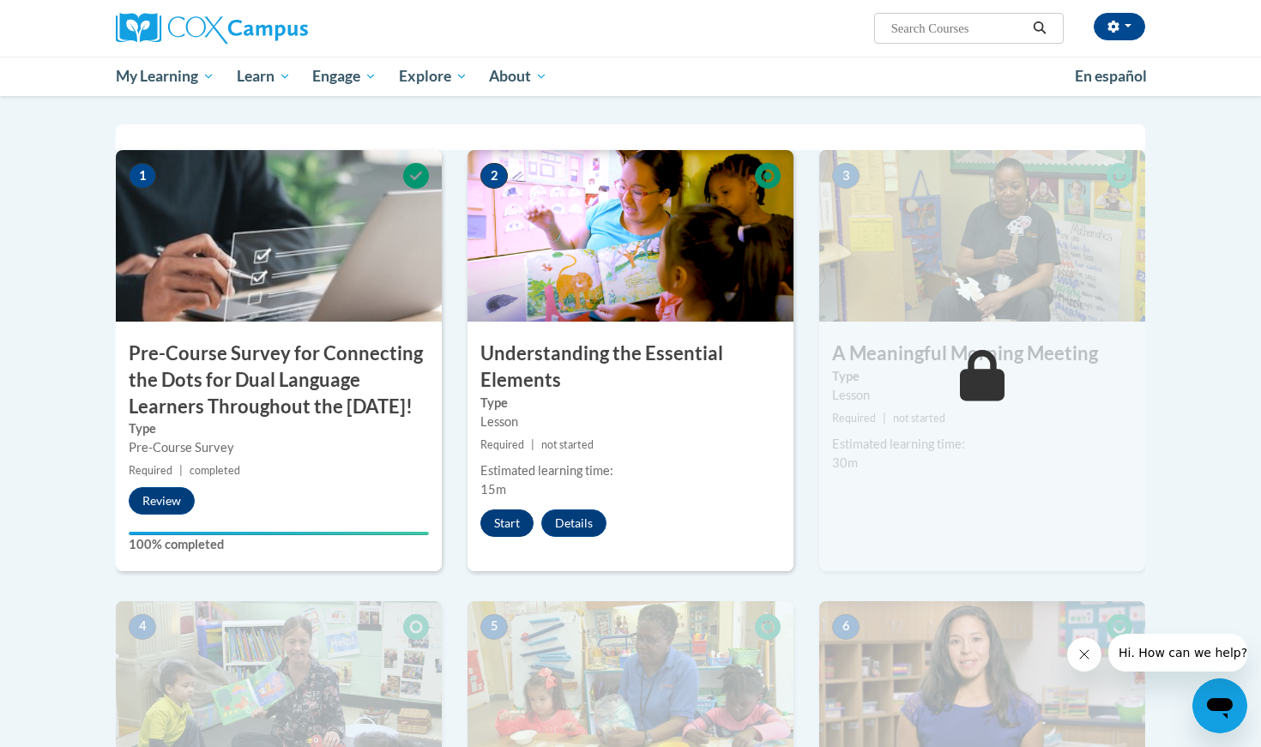
click at [515, 514] on button "Start" at bounding box center [507, 523] width 53 height 27
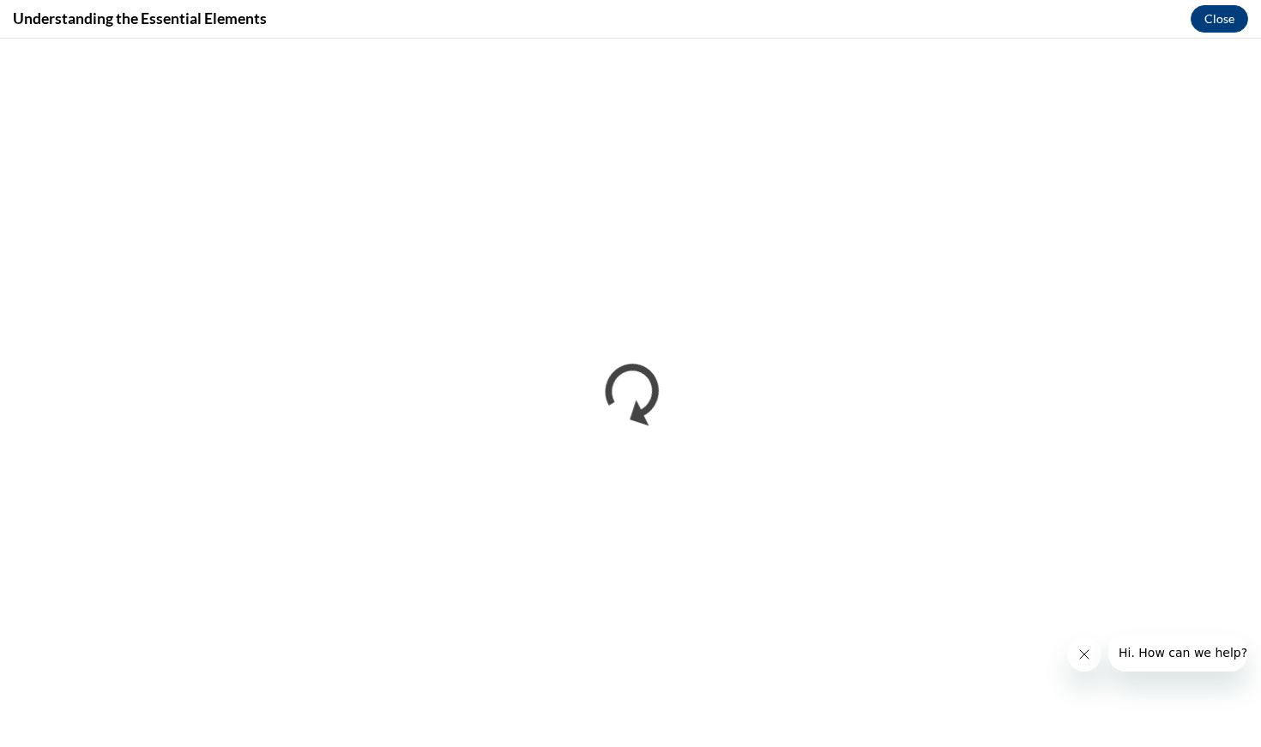
click at [1086, 655] on icon "Close message from company" at bounding box center [1085, 655] width 14 height 14
